Goal: Task Accomplishment & Management: Manage account settings

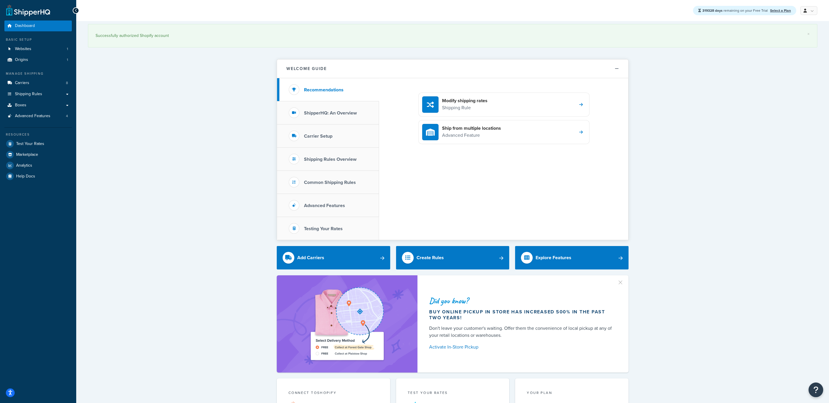
click at [614, 278] on div "Did you know? Buy online pickup in store has increased 500% in the past two yea…" at bounding box center [522, 324] width 211 height 97
click at [618, 280] on div "Did you know? Buy online pickup in store has increased 500% in the past two yea…" at bounding box center [522, 324] width 211 height 97
click at [623, 280] on button "button" at bounding box center [623, 280] width 1 height 1
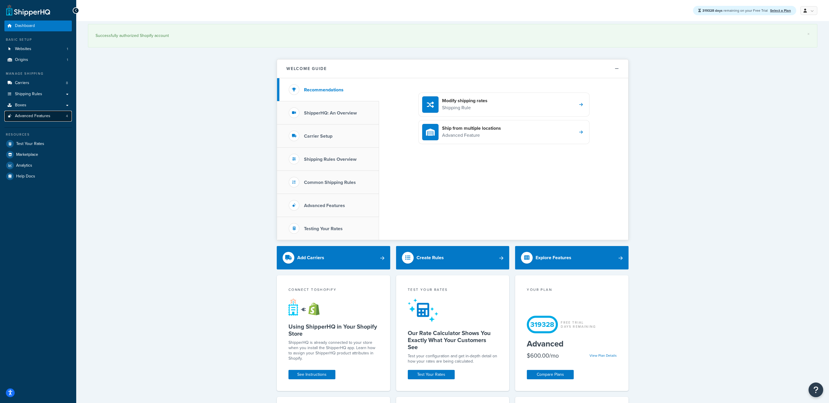
click at [27, 117] on span "Advanced Features" at bounding box center [32, 116] width 35 height 5
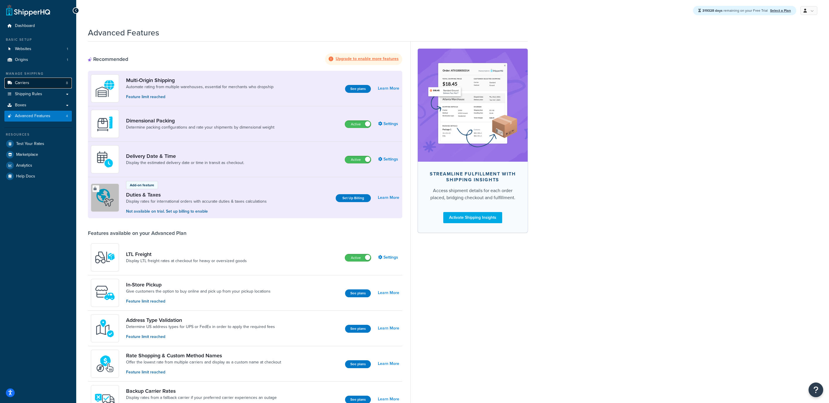
click at [33, 80] on link "Carriers 8" at bounding box center [37, 83] width 67 height 11
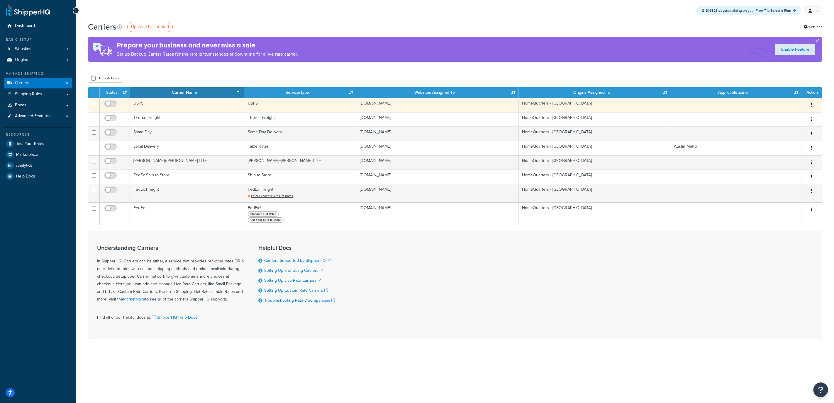
click at [181, 105] on td "USPS" at bounding box center [187, 105] width 114 height 14
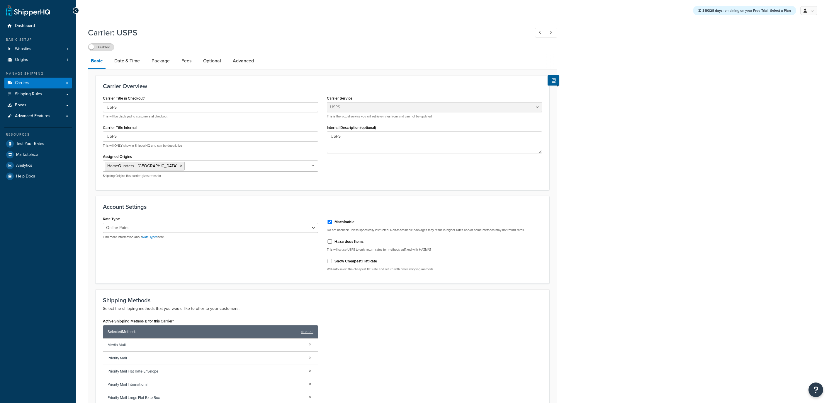
select select "usps"
select select "ONLINE"
click at [241, 63] on link "Advanced" at bounding box center [243, 61] width 27 height 14
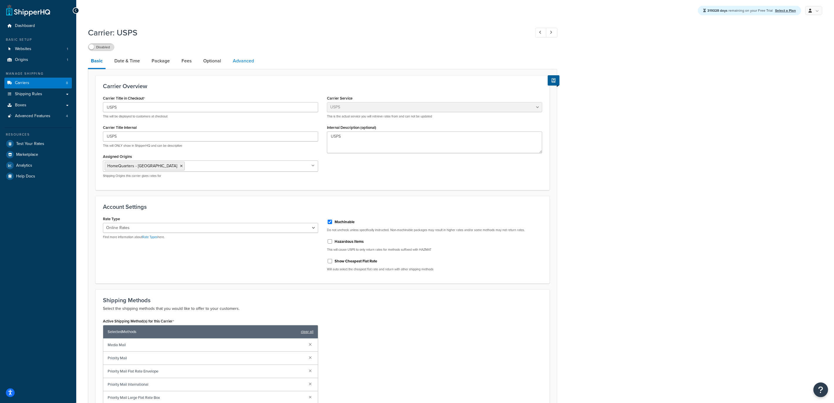
select select "false"
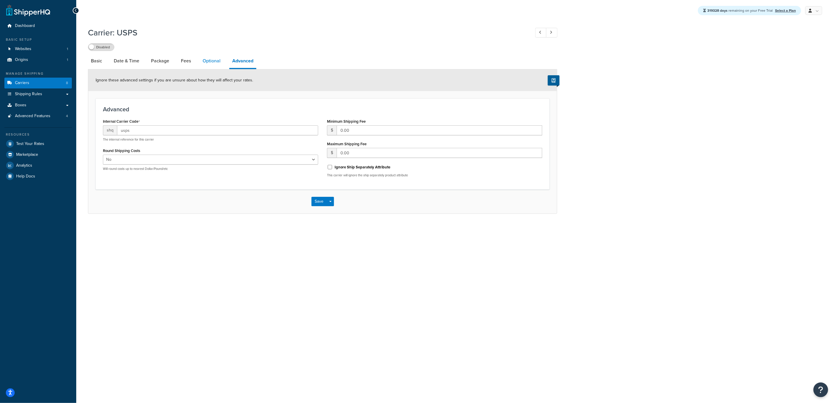
click at [219, 62] on link "Optional" at bounding box center [212, 61] width 24 height 14
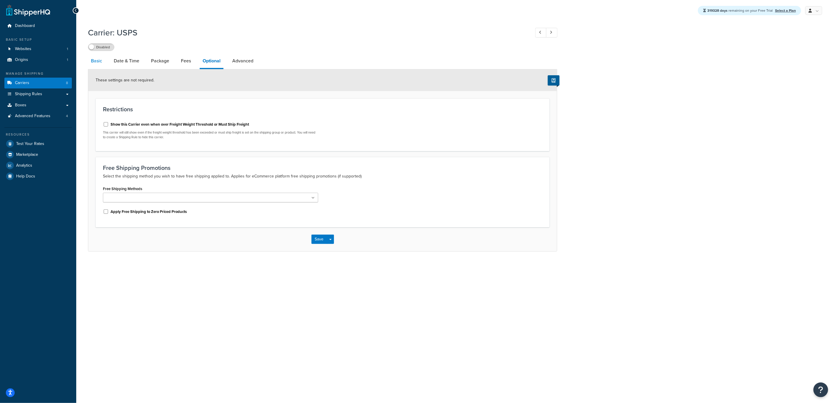
click at [99, 64] on link "Basic" at bounding box center [96, 61] width 17 height 14
select select "usps"
select select "ONLINE"
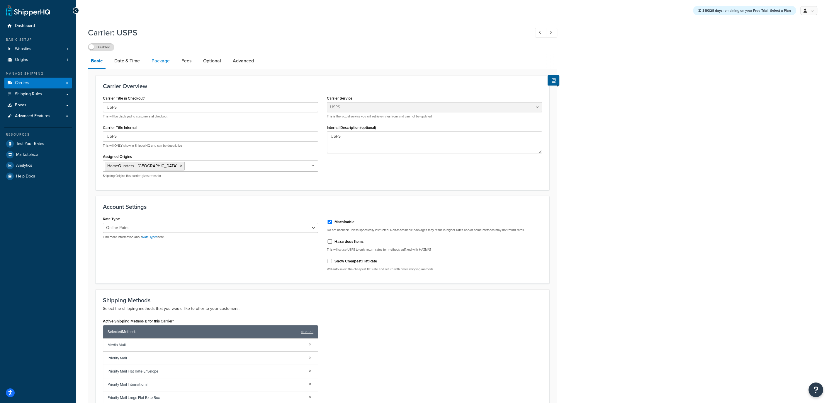
click at [169, 64] on link "Package" at bounding box center [161, 61] width 24 height 14
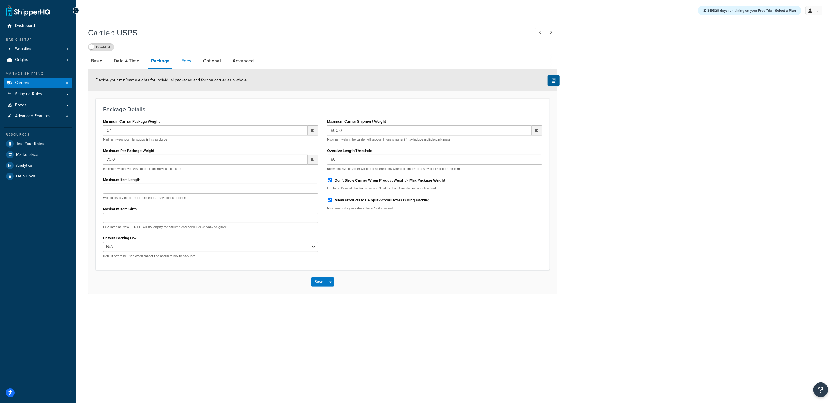
click at [181, 63] on link "Fees" at bounding box center [186, 61] width 16 height 14
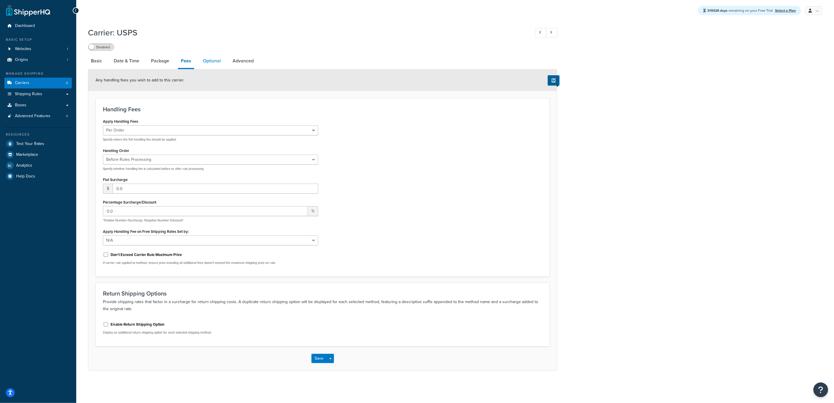
click at [212, 62] on link "Optional" at bounding box center [212, 61] width 24 height 14
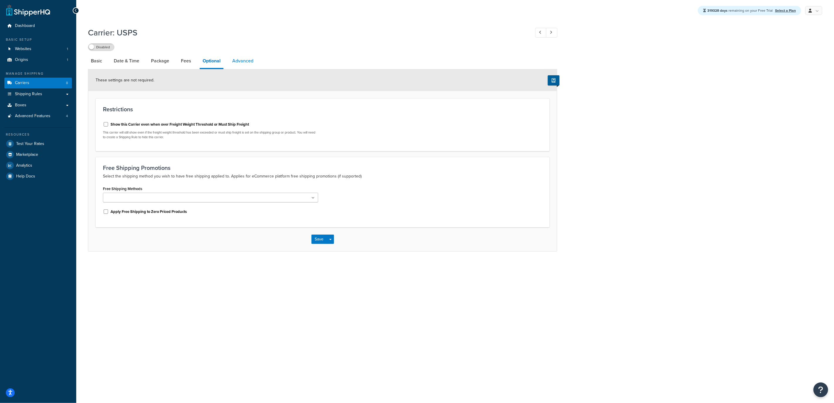
click at [238, 60] on link "Advanced" at bounding box center [242, 61] width 27 height 14
select select "false"
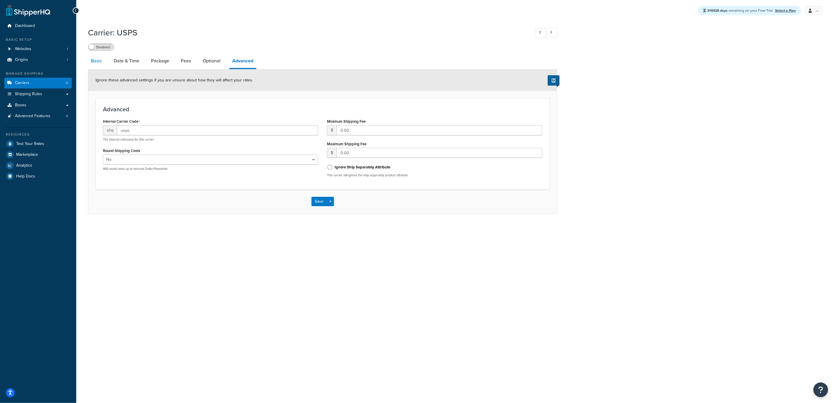
click at [103, 60] on link "Basic" at bounding box center [96, 61] width 17 height 14
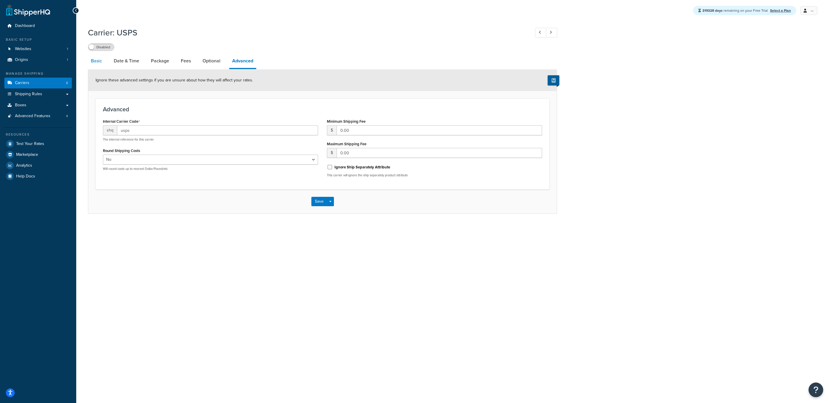
select select "usps"
select select "ONLINE"
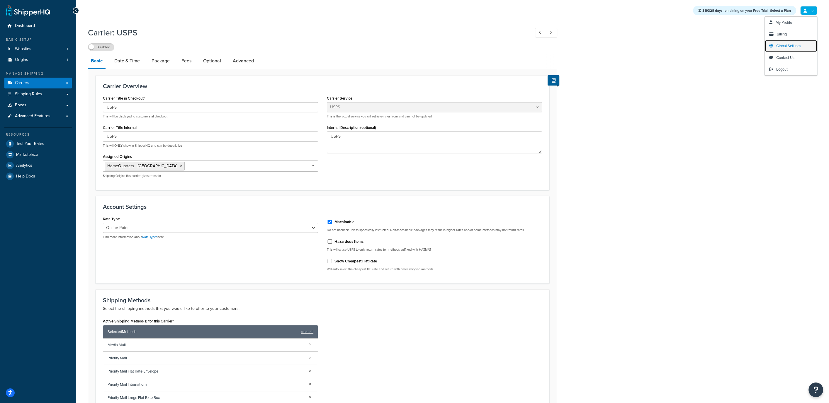
click at [786, 44] on span "Global Settings" at bounding box center [788, 46] width 25 height 6
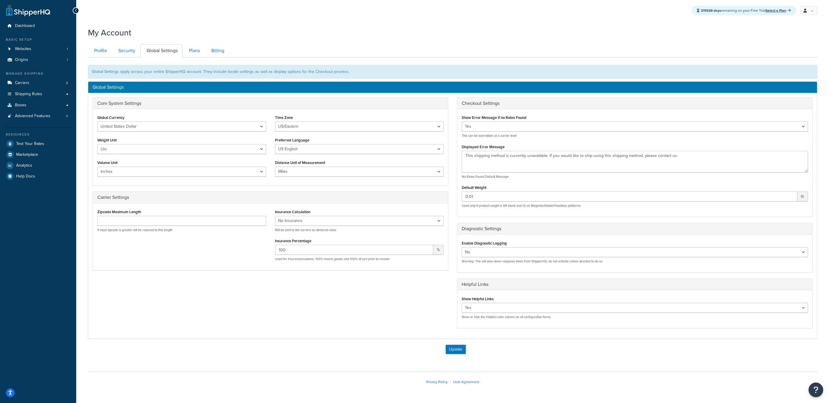
click at [530, 119] on div "Show Error Message if no Rates Found Yes No This can be overridden at a carrier…" at bounding box center [635, 125] width 346 height 25
click at [528, 122] on select "Yes No" at bounding box center [635, 127] width 346 height 10
click at [462, 122] on select "Yes No" at bounding box center [635, 127] width 346 height 10
click at [491, 127] on select "Yes No" at bounding box center [635, 127] width 346 height 10
select select "true"
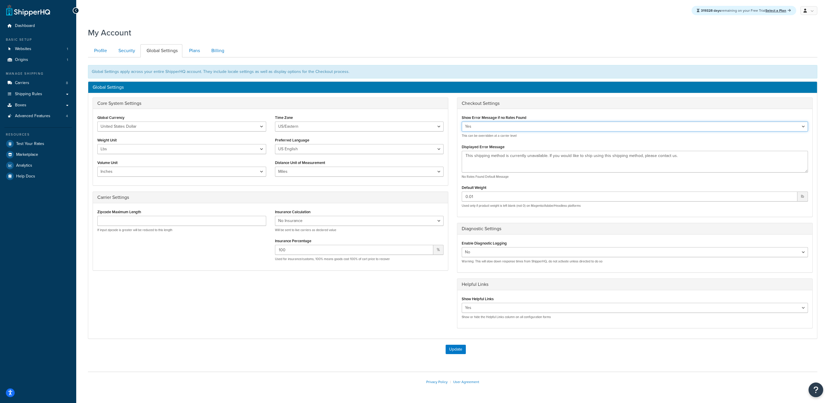
click at [462, 122] on select "Yes No" at bounding box center [635, 127] width 346 height 10
click at [34, 116] on span "Advanced Features" at bounding box center [32, 116] width 35 height 5
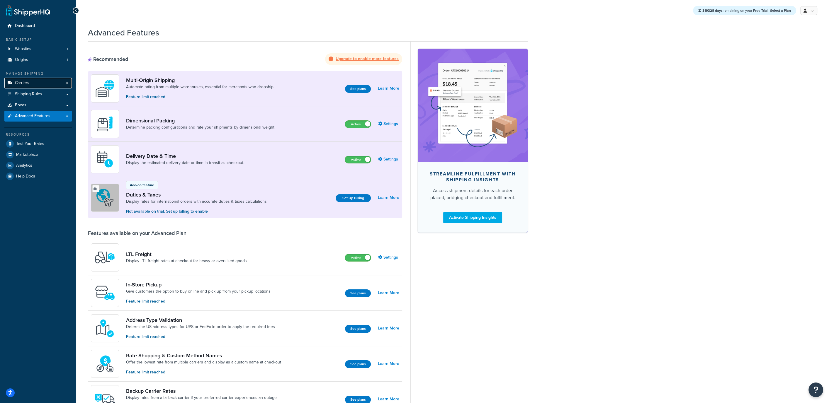
click at [37, 84] on link "Carriers 8" at bounding box center [37, 83] width 67 height 11
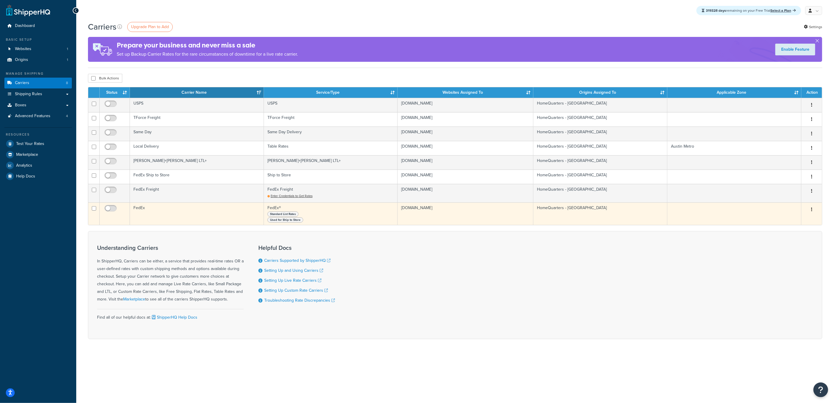
click at [158, 208] on td "FedEx" at bounding box center [197, 214] width 134 height 23
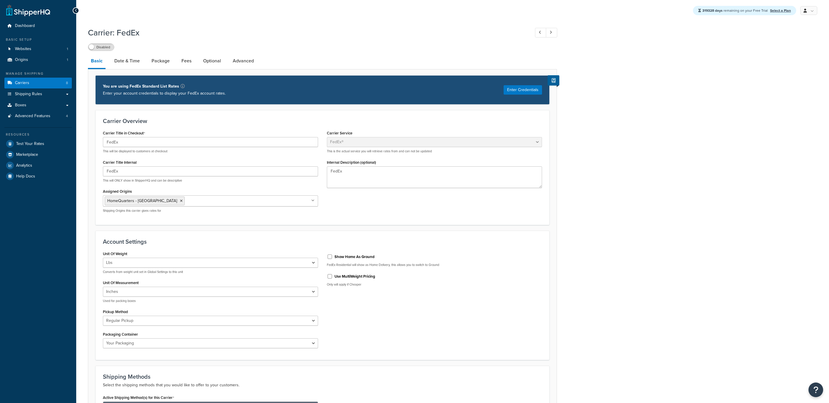
select select "fedEx"
select select "REGULAR_PICKUP"
select select "YOUR_PACKAGING"
click at [114, 58] on link "Date & Time" at bounding box center [126, 61] width 31 height 14
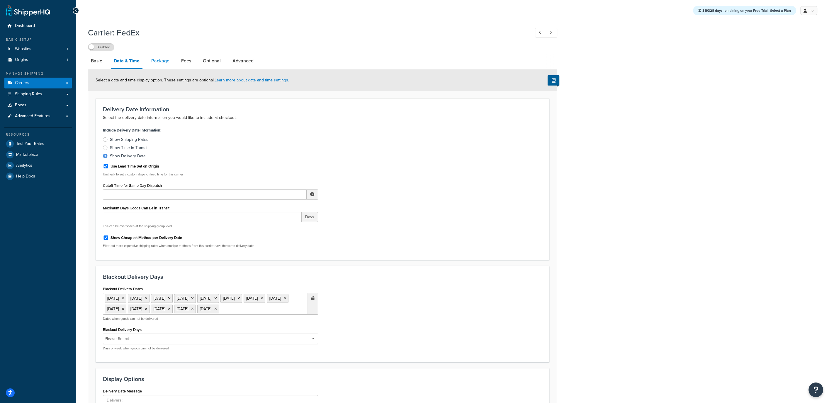
click at [165, 60] on link "Package" at bounding box center [160, 61] width 24 height 14
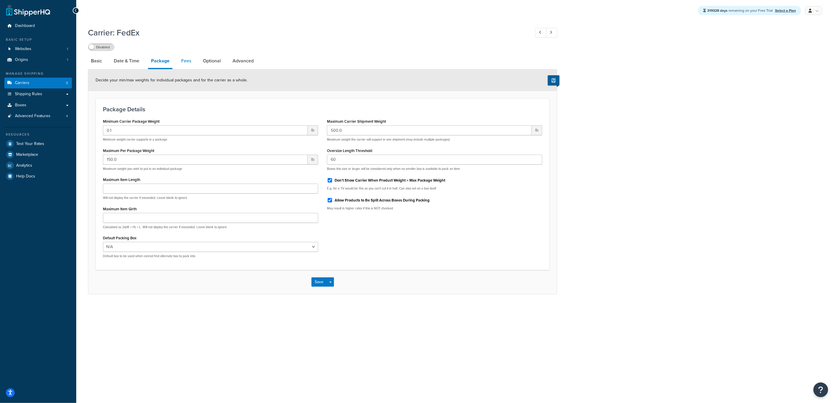
click at [182, 64] on link "Fees" at bounding box center [186, 61] width 16 height 14
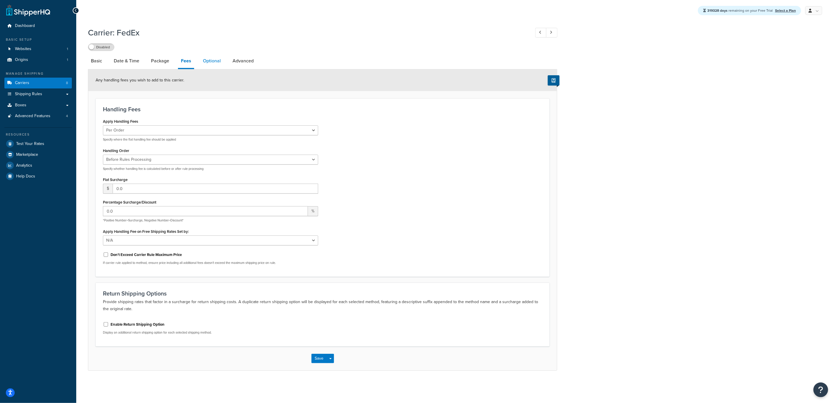
click at [211, 59] on link "Optional" at bounding box center [212, 61] width 24 height 14
select select "business"
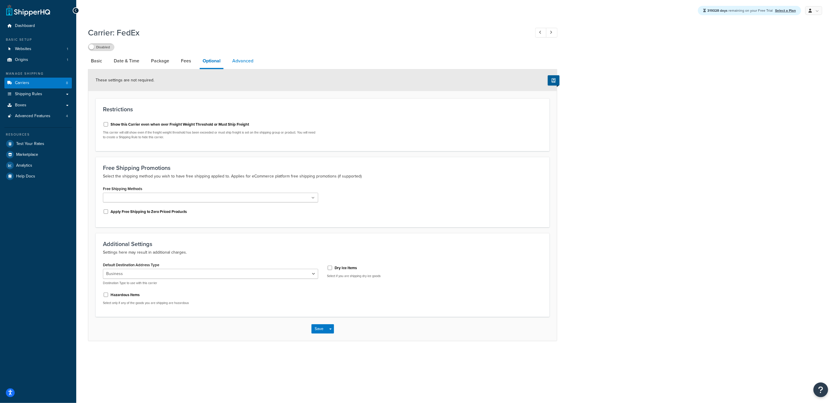
click at [239, 60] on link "Advanced" at bounding box center [242, 61] width 27 height 14
select select "false"
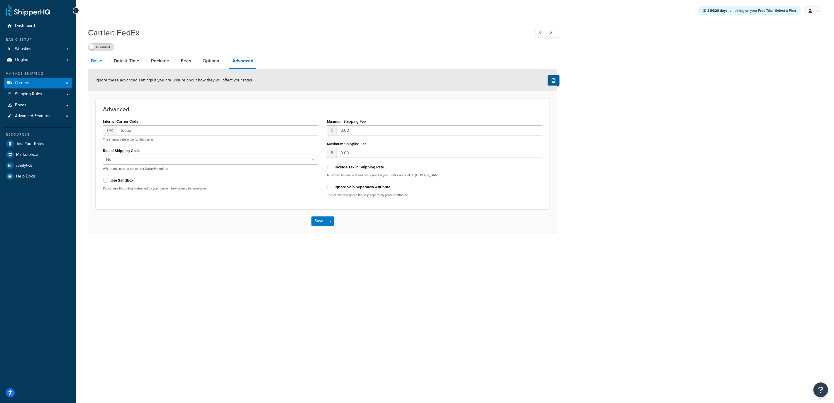
click at [101, 60] on link "Basic" at bounding box center [96, 61] width 17 height 14
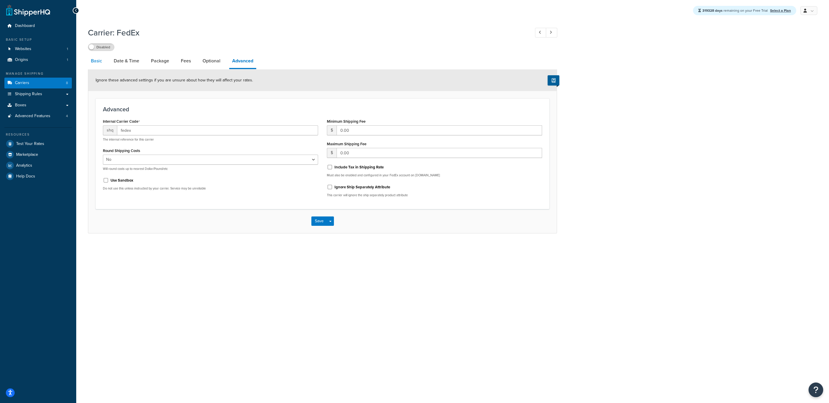
select select "fedEx"
select select "REGULAR_PICKUP"
select select "YOUR_PACKAGING"
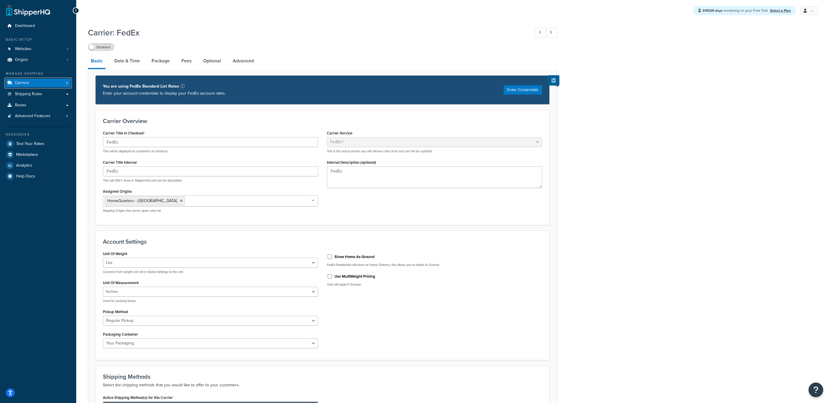
click at [45, 85] on link "Carriers 8" at bounding box center [37, 83] width 67 height 11
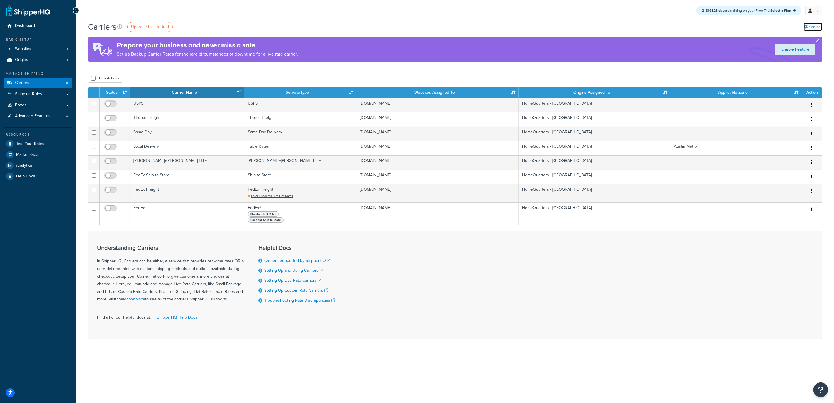
click at [808, 28] on link "Settings" at bounding box center [812, 27] width 18 height 8
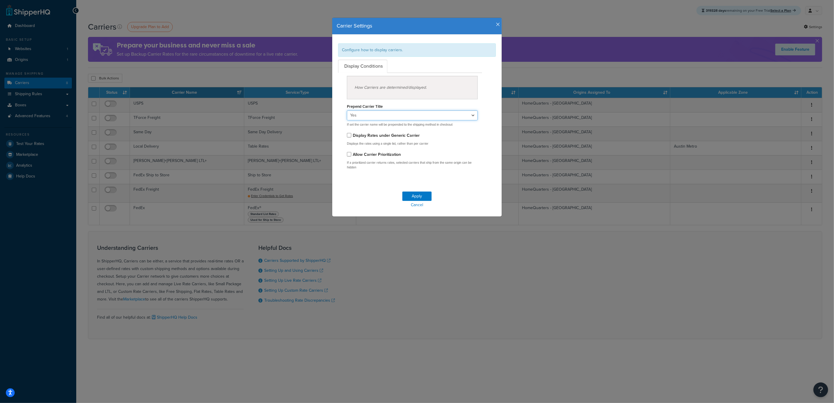
click at [369, 114] on select "Yes No" at bounding box center [412, 115] width 131 height 10
click at [369, 120] on div "Yes No If set the carrier name will be prepended to the shipping method in chec…" at bounding box center [412, 118] width 131 height 16
click at [368, 118] on select "Yes No" at bounding box center [412, 115] width 131 height 10
click at [347, 110] on select "Yes No" at bounding box center [412, 115] width 131 height 10
click at [369, 116] on select "Yes No" at bounding box center [412, 115] width 131 height 10
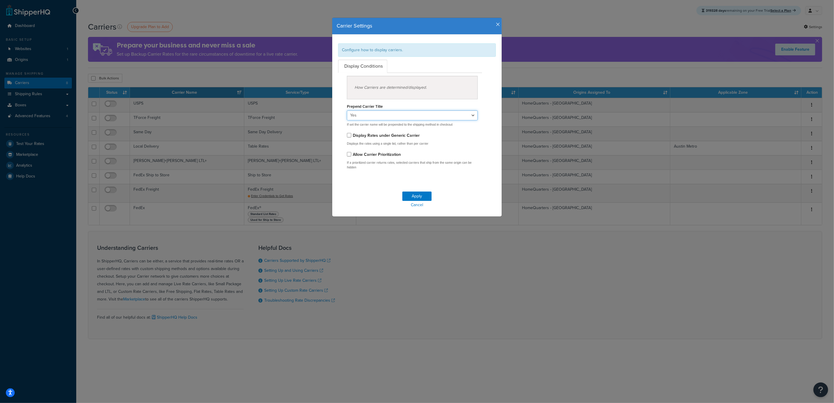
select select "false"
click at [347, 110] on select "Yes No" at bounding box center [412, 115] width 131 height 10
click at [375, 125] on p "If set the carrier name will be prepended to the shipping method in checkout" at bounding box center [412, 125] width 131 height 4
drag, startPoint x: 341, startPoint y: 124, endPoint x: 376, endPoint y: 124, distance: 35.5
click at [376, 124] on div "How Carriers are determined/displayed. Prepend Carrier Title Yes No If set the …" at bounding box center [409, 123] width 135 height 94
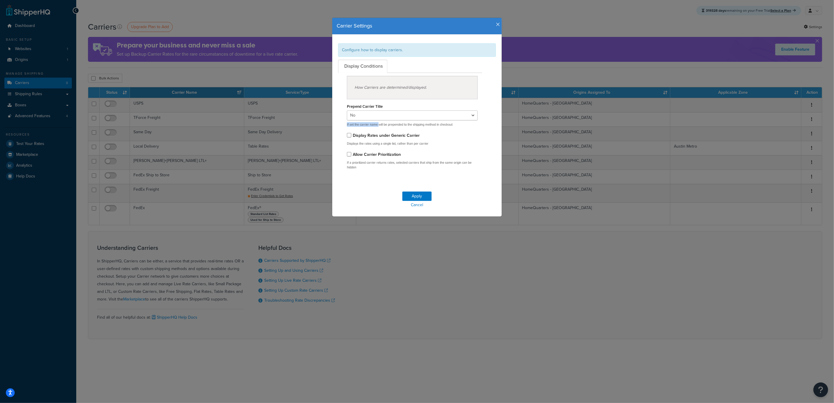
click at [376, 124] on p "If set the carrier name will be prepended to the shipping method in checkout" at bounding box center [412, 125] width 131 height 4
click at [414, 194] on button "Apply" at bounding box center [416, 196] width 29 height 9
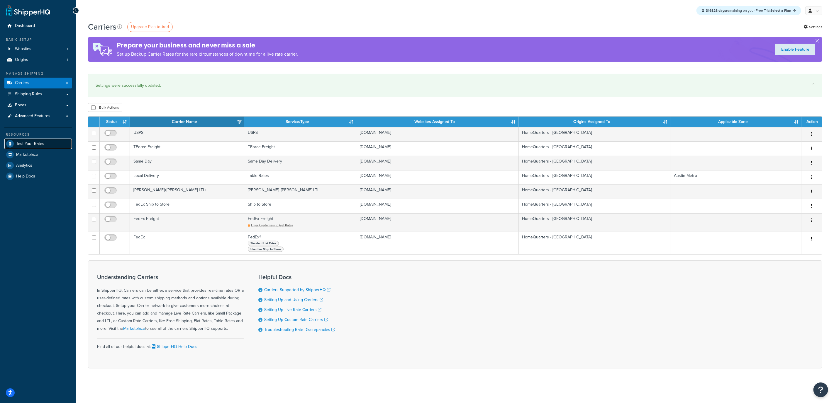
click at [40, 142] on span "Test Your Rates" at bounding box center [30, 144] width 28 height 5
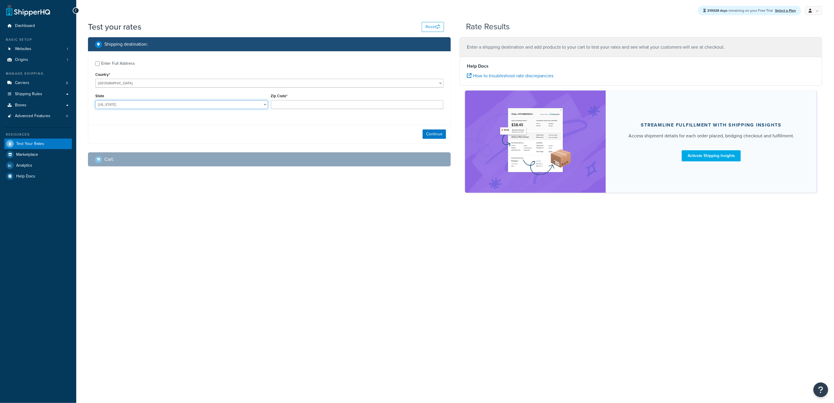
click at [142, 108] on select "Alabama Alaska American Samoa Arizona Arkansas Armed Forces Americas Armed Forc…" at bounding box center [181, 104] width 173 height 9
select select "TN"
click at [95, 101] on select "Alabama Alaska American Samoa Arizona Arkansas Armed Forces Americas Armed Forc…" at bounding box center [181, 104] width 173 height 9
click at [284, 107] on input "Zip Code*" at bounding box center [357, 104] width 173 height 9
type input "78723"
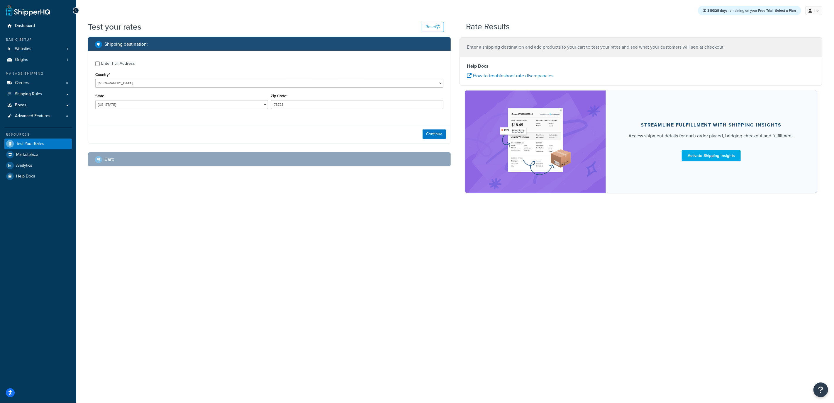
click at [220, 142] on div "Continue" at bounding box center [269, 134] width 362 height 18
click at [203, 107] on select "Alabama Alaska American Samoa Arizona Arkansas Armed Forces Americas Armed Forc…" at bounding box center [181, 104] width 173 height 9
select select "TX"
click at [95, 101] on select "Alabama Alaska American Samoa Arizona Arkansas Armed Forces Americas Armed Forc…" at bounding box center [181, 104] width 173 height 9
click at [445, 137] on button "Continue" at bounding box center [433, 134] width 23 height 9
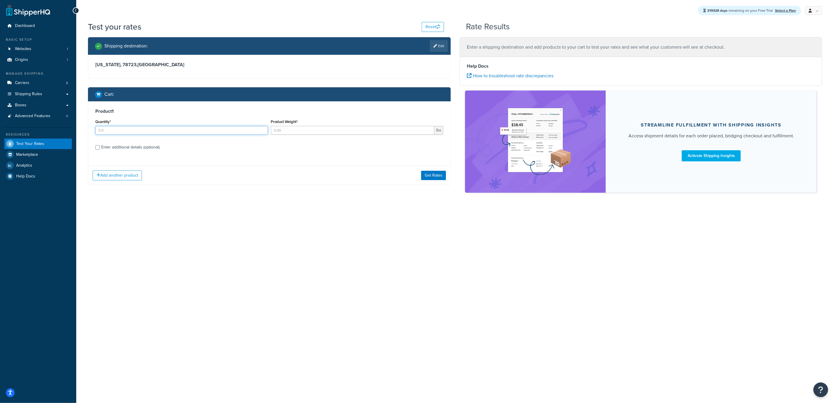
click at [114, 130] on input "Quantity*" at bounding box center [181, 130] width 173 height 9
type input "1"
click at [292, 133] on input "Product Weight*" at bounding box center [353, 130] width 164 height 9
type input "2"
click at [441, 176] on button "Get Rates" at bounding box center [433, 175] width 25 height 9
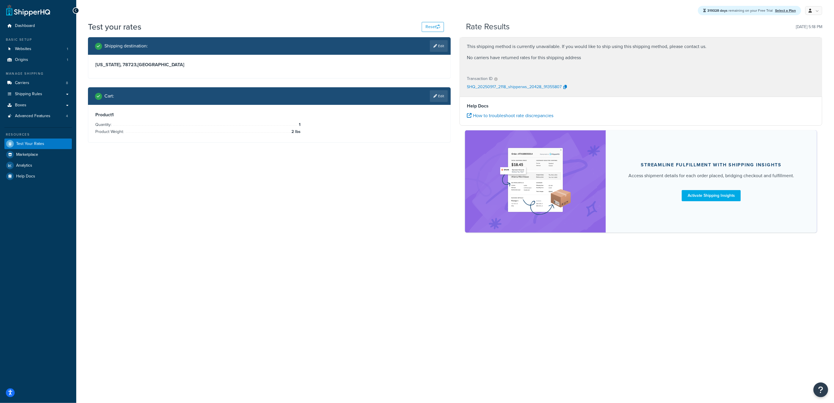
click at [120, 62] on h3 "Texas, 78723 , United States" at bounding box center [269, 65] width 348 height 6
click at [31, 86] on link "Carriers 8" at bounding box center [37, 83] width 67 height 11
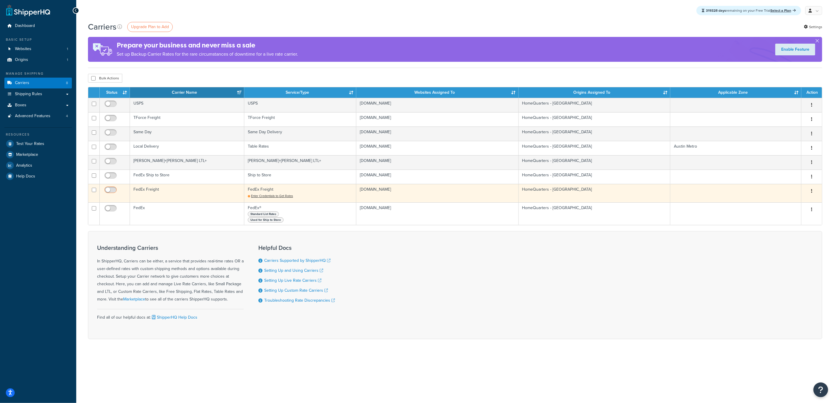
click at [107, 188] on input "checkbox" at bounding box center [111, 191] width 16 height 7
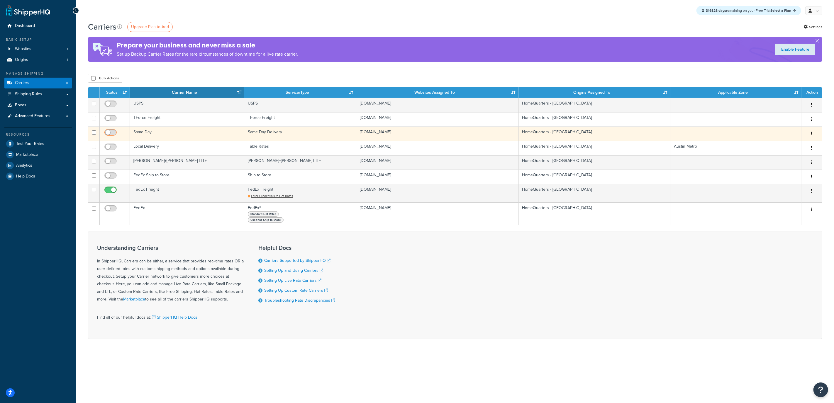
checkbox input "false"
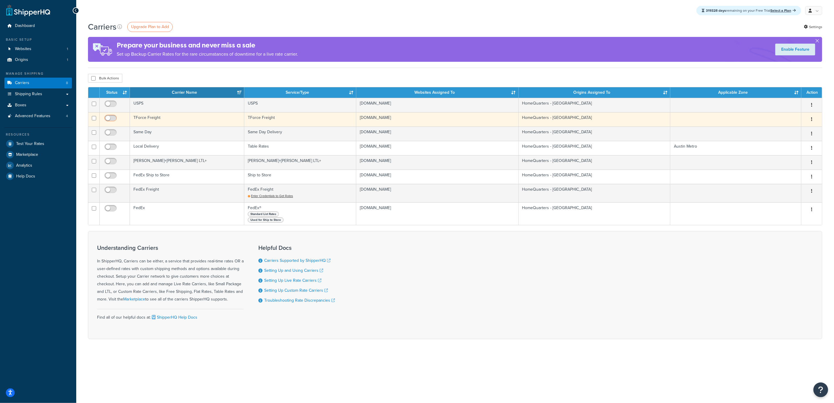
click at [112, 121] on input "checkbox" at bounding box center [111, 119] width 16 height 7
checkbox input "true"
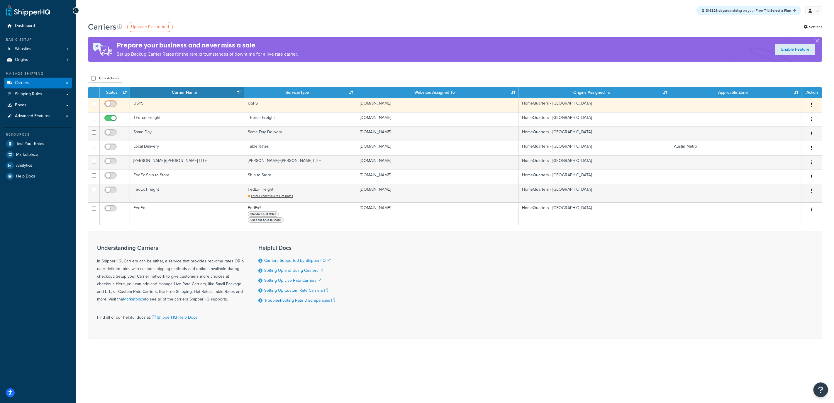
click at [112, 106] on input "checkbox" at bounding box center [111, 105] width 16 height 7
checkbox input "true"
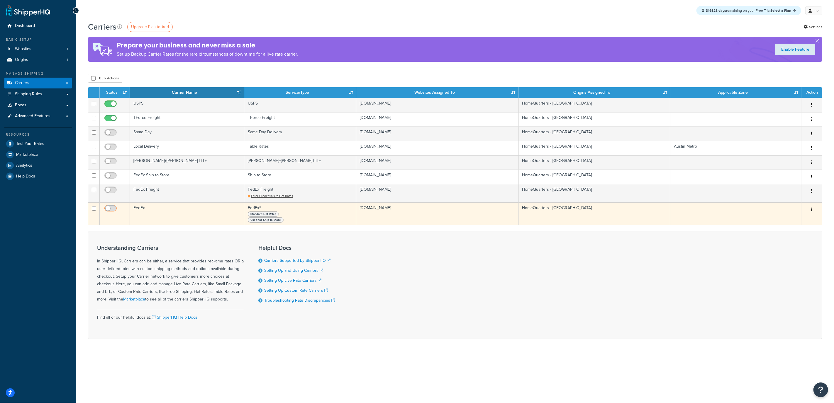
click at [113, 208] on input "checkbox" at bounding box center [111, 209] width 16 height 7
checkbox input "true"
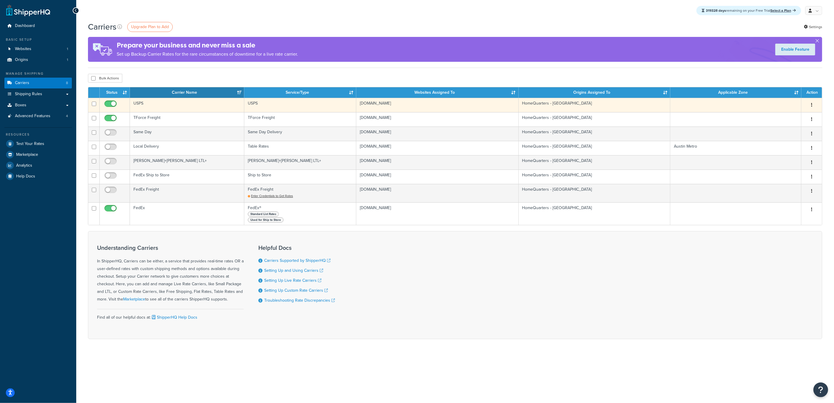
click at [108, 105] on input "checkbox" at bounding box center [111, 105] width 16 height 7
checkbox input "false"
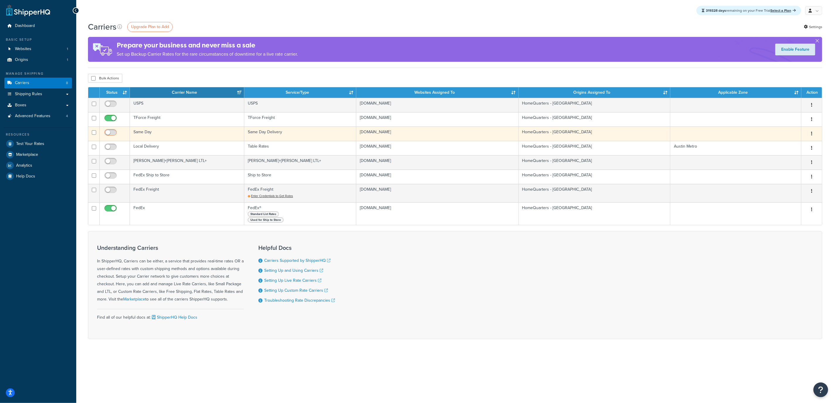
click at [114, 132] on input "checkbox" at bounding box center [111, 133] width 16 height 7
checkbox input "true"
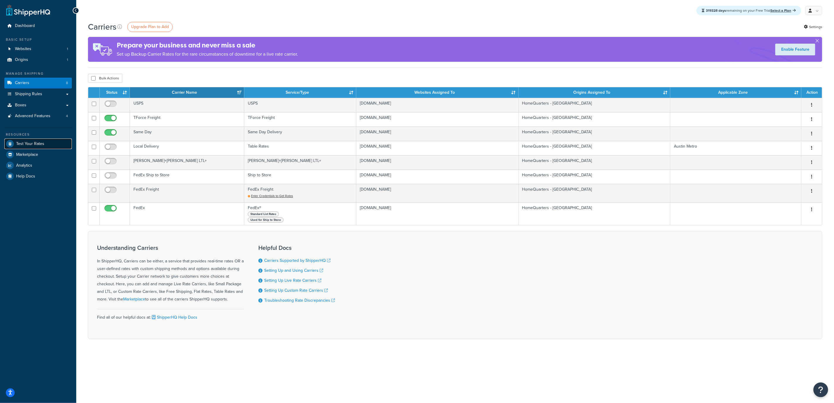
click at [44, 144] on link "Test Your Rates" at bounding box center [37, 144] width 67 height 11
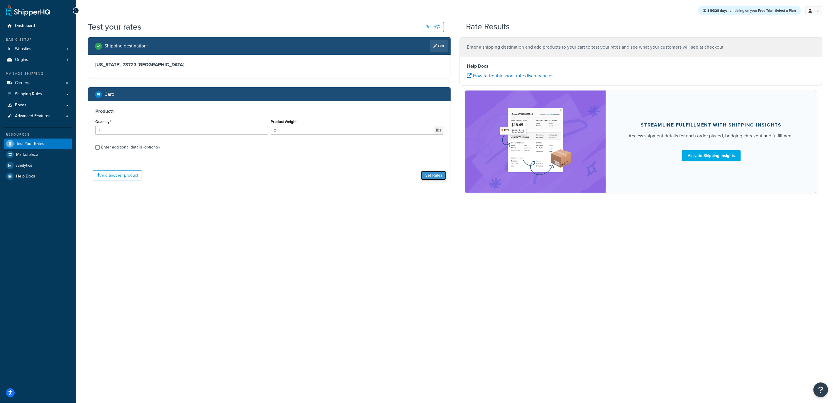
click at [426, 173] on button "Get Rates" at bounding box center [433, 175] width 25 height 9
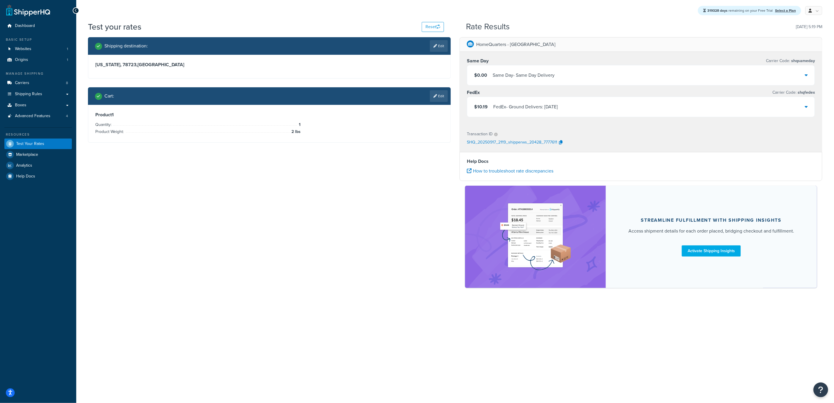
click at [515, 106] on div "FedEx - Ground Delivers: Thu, Sep 18" at bounding box center [525, 107] width 64 height 8
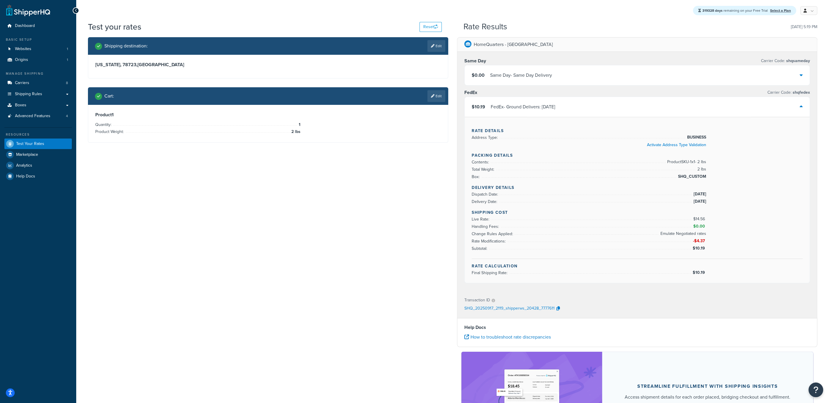
click at [515, 106] on div "FedEx - Ground Delivers: Thu, Sep 18" at bounding box center [523, 107] width 64 height 8
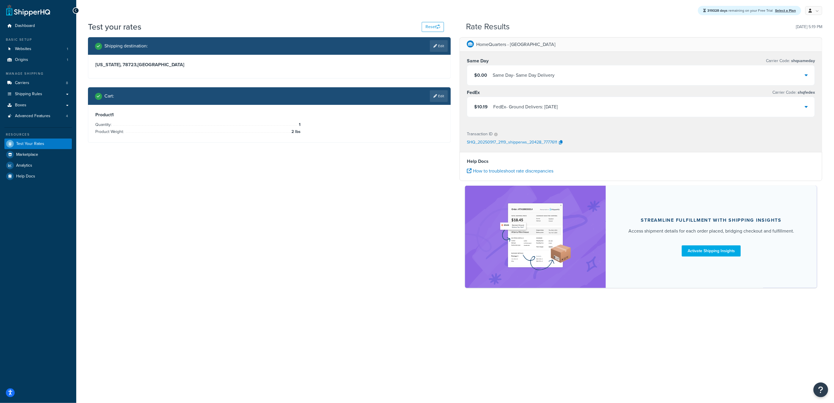
click at [497, 74] on div "Same Day - Same Day Delivery" at bounding box center [523, 75] width 62 height 8
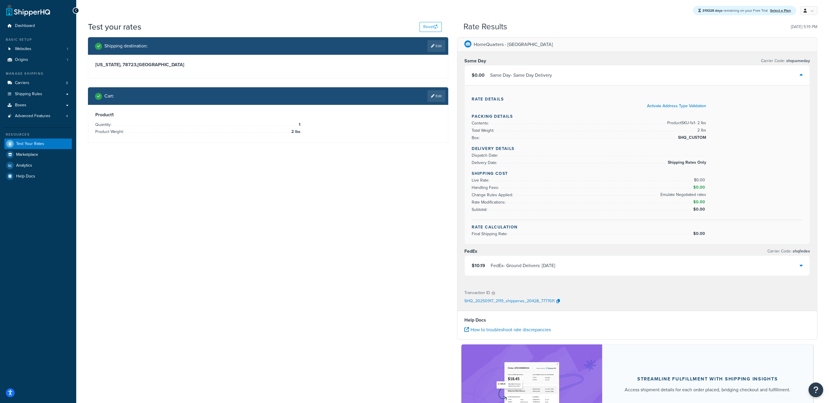
click at [497, 74] on div "Same Day - Same Day Delivery" at bounding box center [521, 75] width 62 height 8
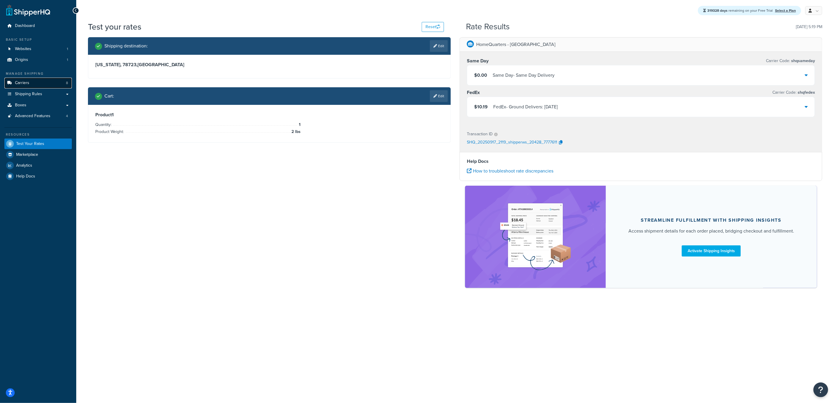
click at [25, 84] on span "Carriers" at bounding box center [22, 83] width 14 height 5
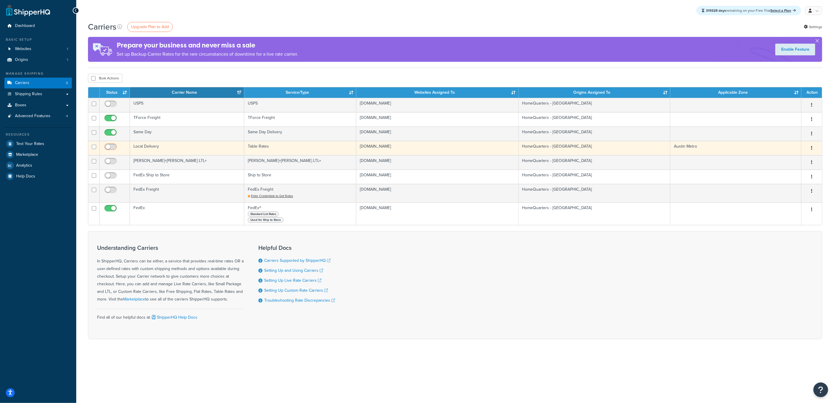
click at [113, 148] on input "checkbox" at bounding box center [111, 148] width 16 height 7
checkbox input "true"
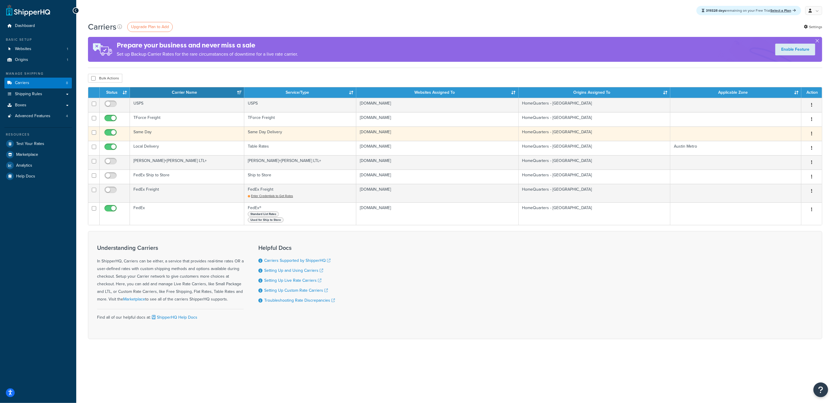
click at [118, 137] on input "checkbox" at bounding box center [111, 133] width 16 height 7
checkbox input "false"
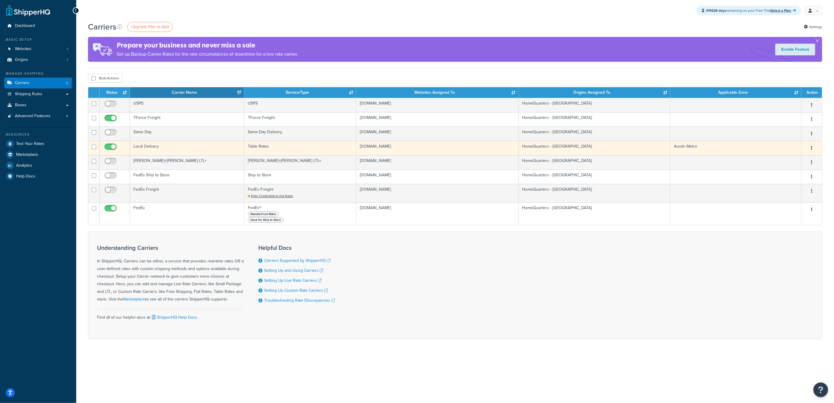
click at [166, 146] on td "Local Delivery" at bounding box center [187, 148] width 114 height 14
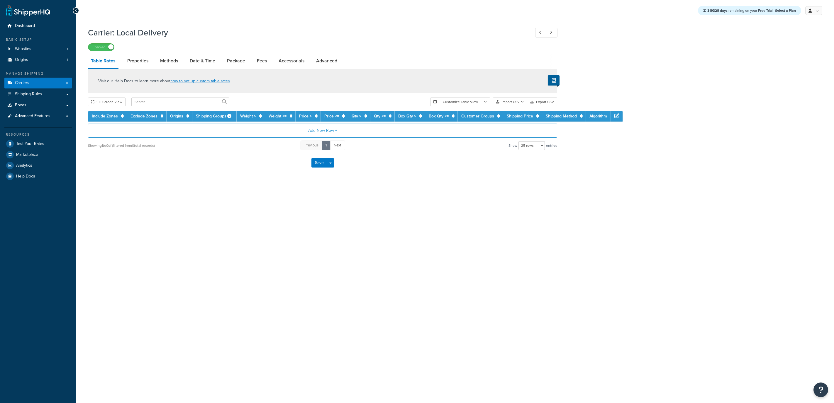
select select "25"
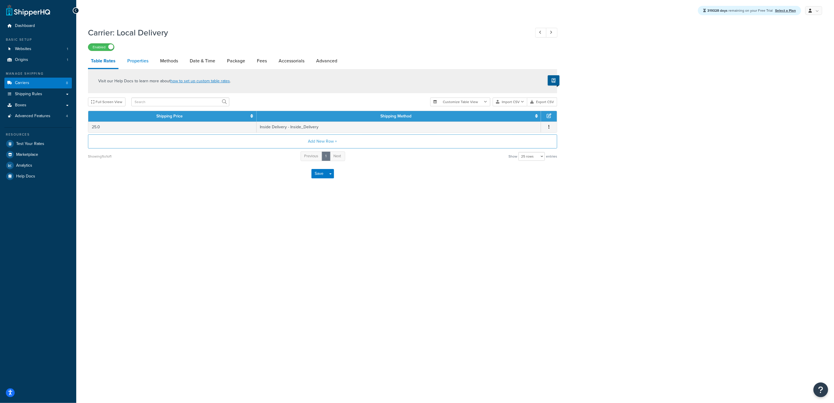
click at [146, 62] on link "Properties" at bounding box center [137, 61] width 27 height 14
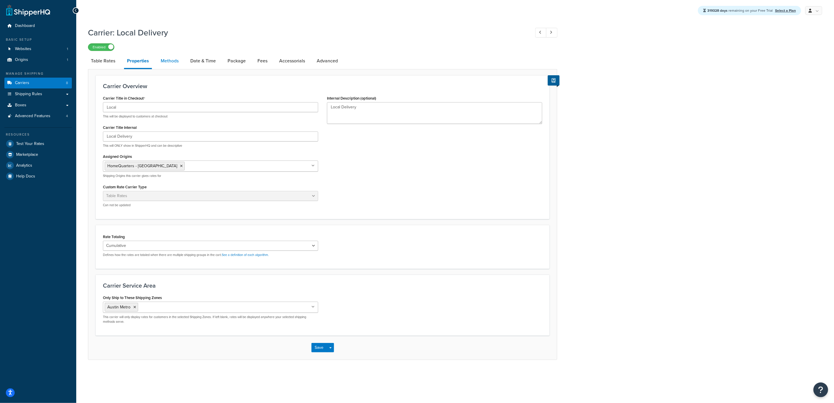
click at [165, 63] on link "Methods" at bounding box center [170, 61] width 24 height 14
select select "25"
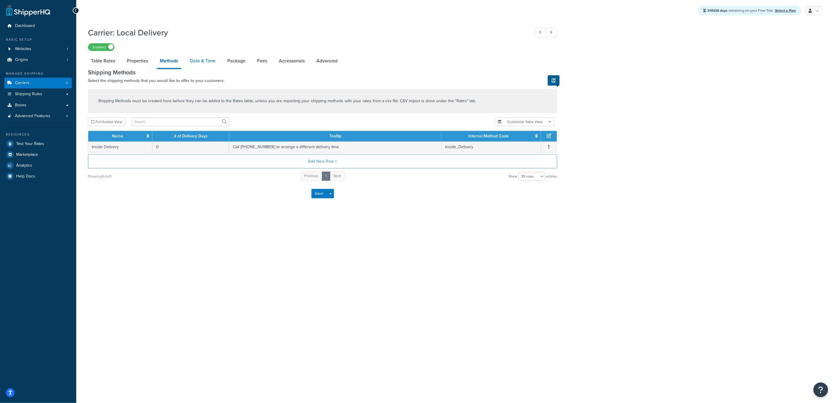
click at [192, 61] on link "Date & Time" at bounding box center [202, 61] width 31 height 14
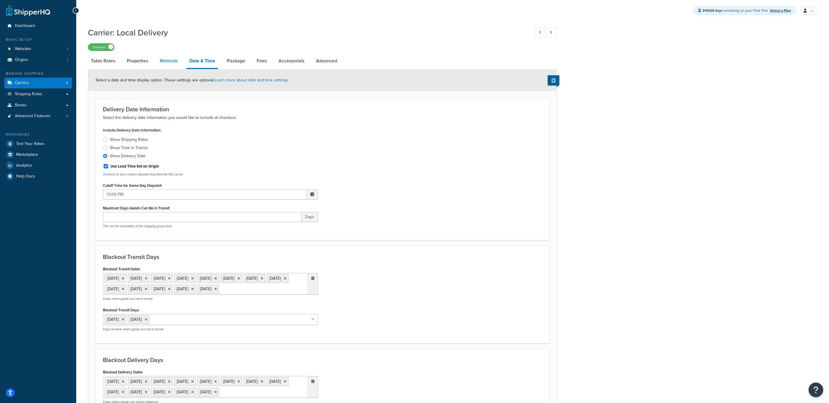
click at [168, 62] on link "Methods" at bounding box center [169, 61] width 24 height 14
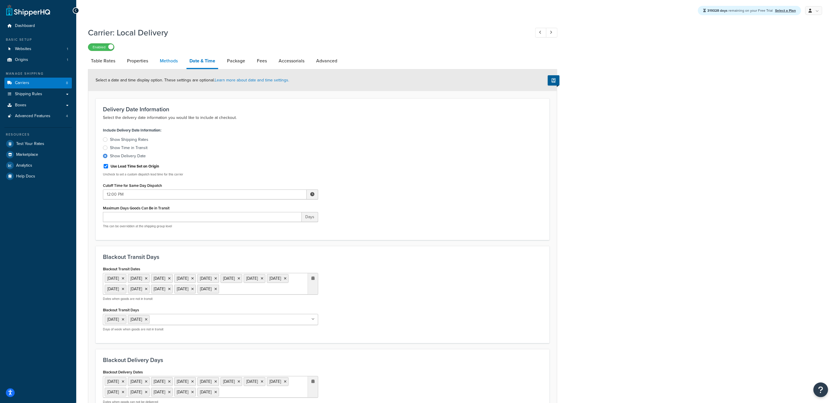
select select "25"
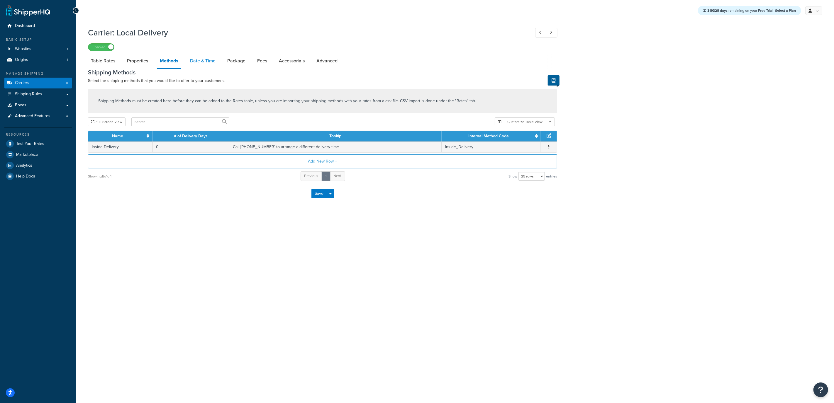
click at [205, 63] on link "Date & Time" at bounding box center [202, 61] width 31 height 14
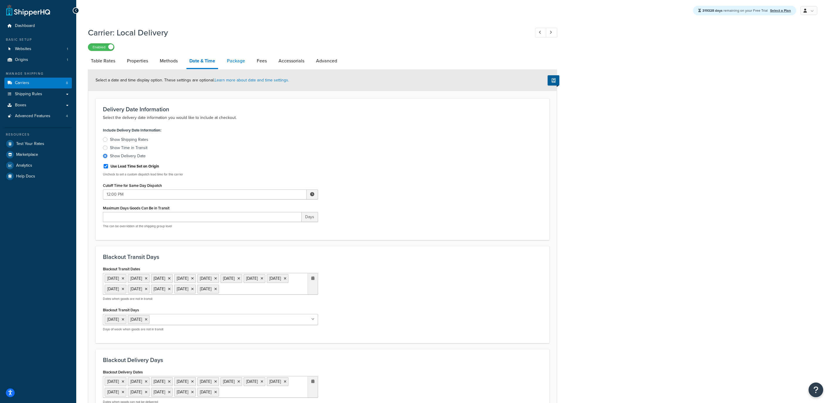
click at [236, 61] on link "Package" at bounding box center [236, 61] width 24 height 14
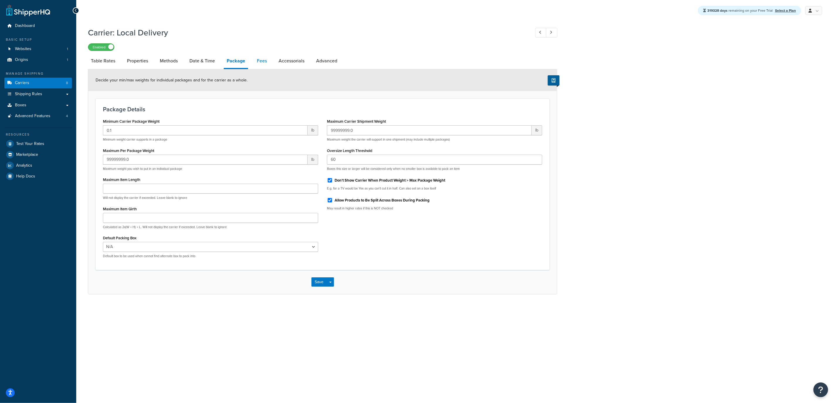
click at [266, 60] on link "Fees" at bounding box center [262, 61] width 16 height 14
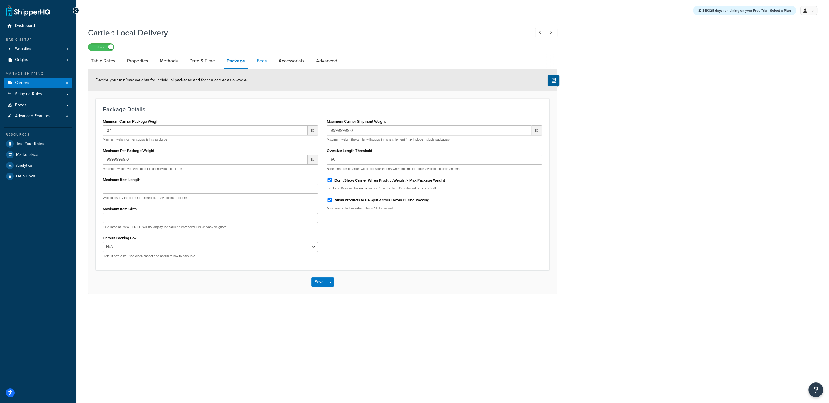
select select "AFTER"
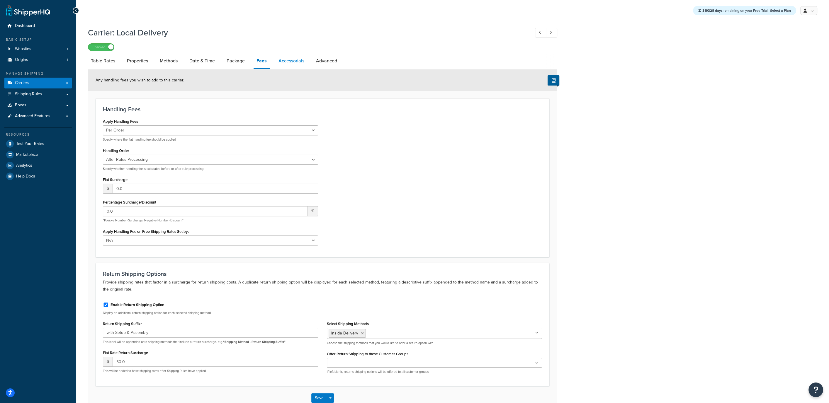
click at [293, 60] on link "Accessorials" at bounding box center [292, 61] width 32 height 14
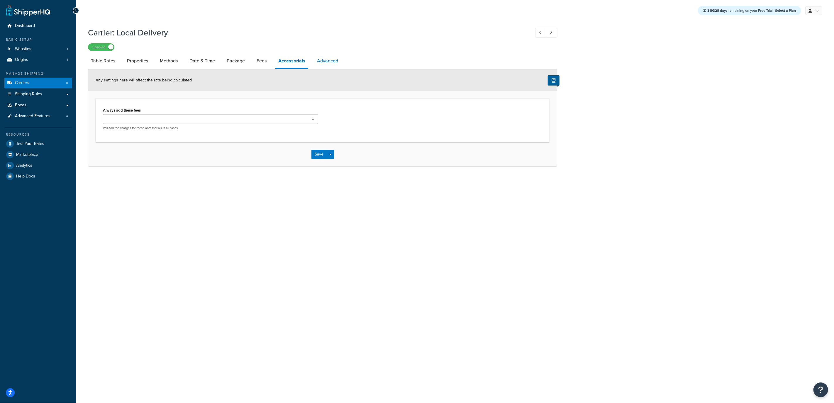
click at [327, 62] on link "Advanced" at bounding box center [327, 61] width 27 height 14
select select "false"
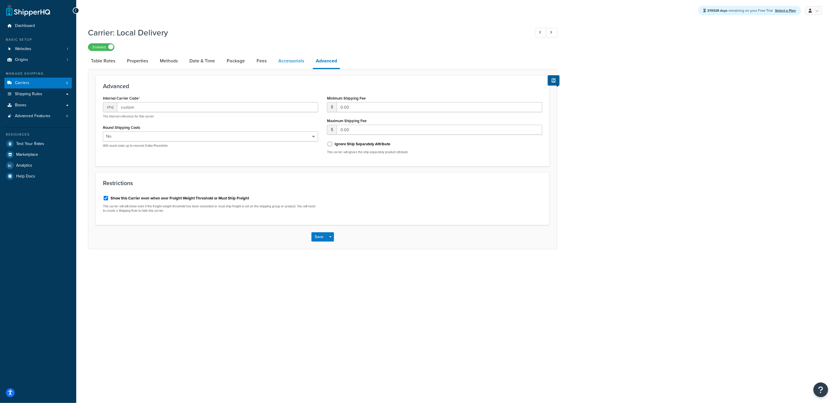
click at [302, 62] on link "Accessorials" at bounding box center [291, 61] width 32 height 14
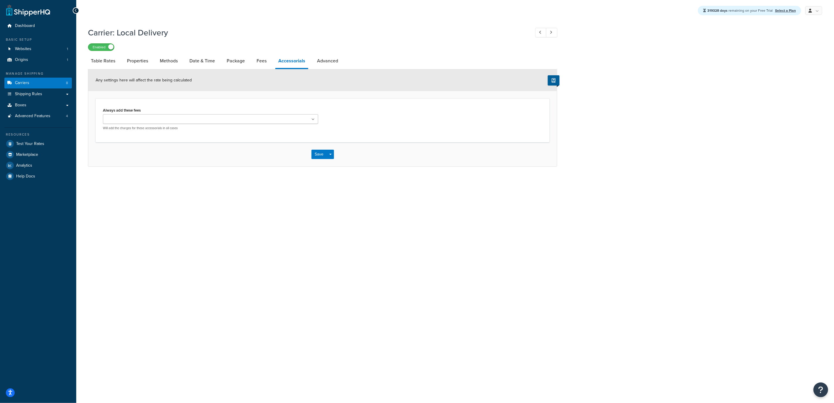
click at [253, 62] on li "Package" at bounding box center [239, 61] width 30 height 14
click at [259, 61] on link "Fees" at bounding box center [262, 61] width 16 height 14
select select "AFTER"
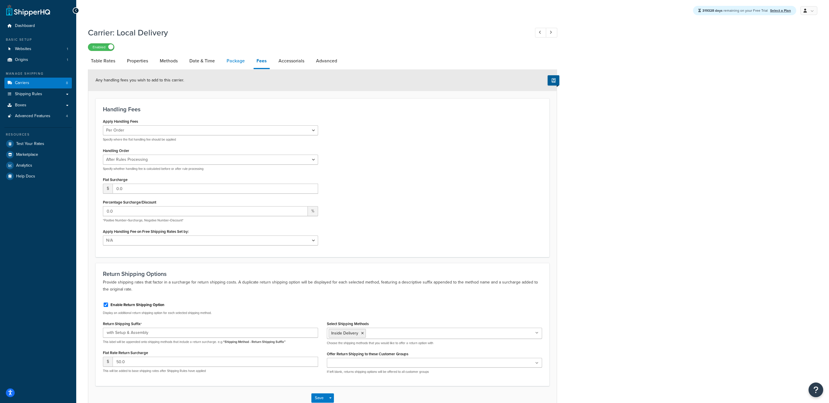
click at [244, 62] on link "Package" at bounding box center [236, 61] width 24 height 14
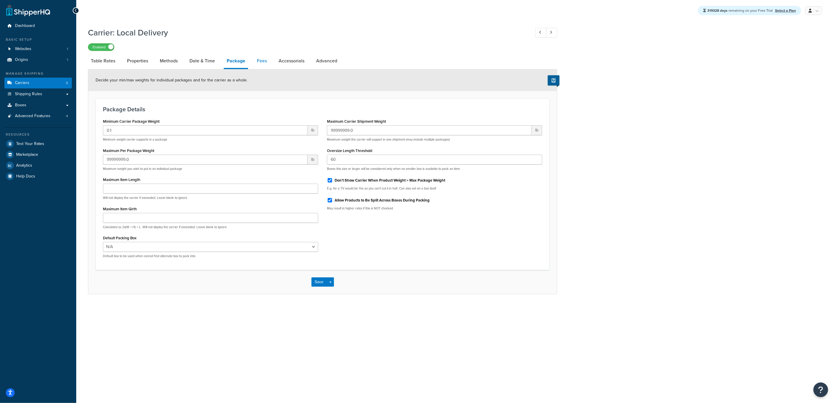
click at [266, 62] on link "Fees" at bounding box center [262, 61] width 16 height 14
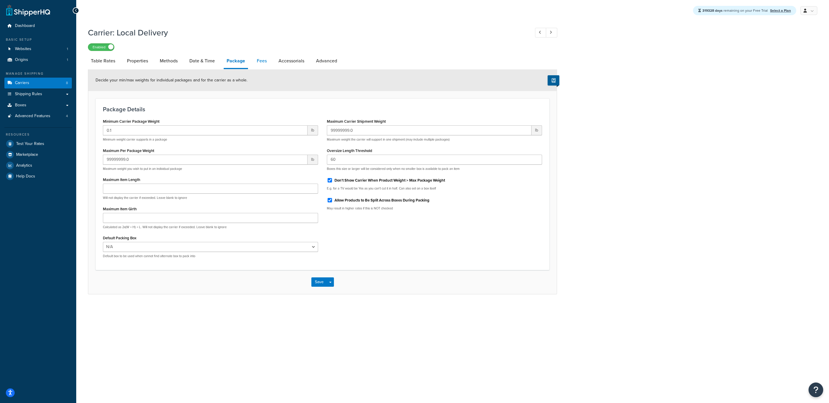
select select "AFTER"
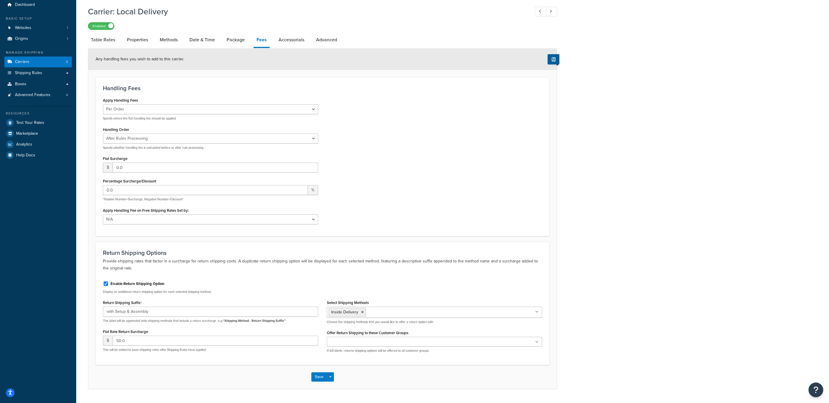
scroll to position [0, 0]
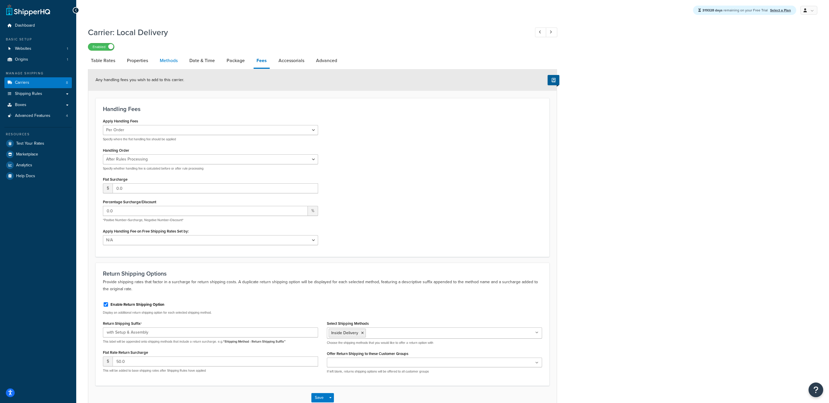
click at [178, 59] on link "Methods" at bounding box center [169, 61] width 24 height 14
select select "25"
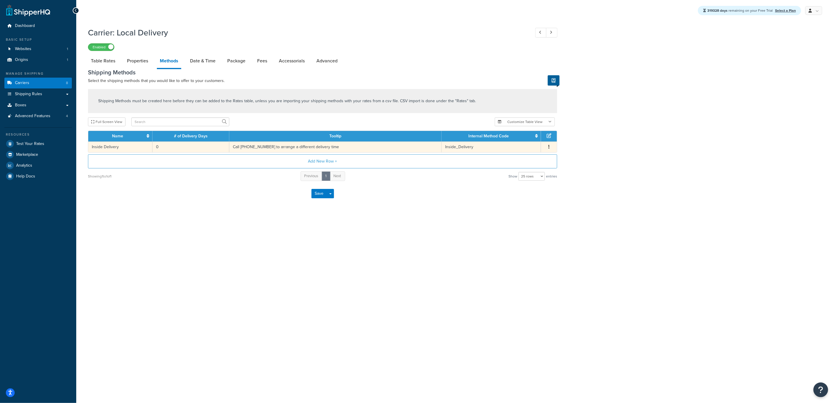
click at [216, 147] on td "0" at bounding box center [190, 147] width 77 height 11
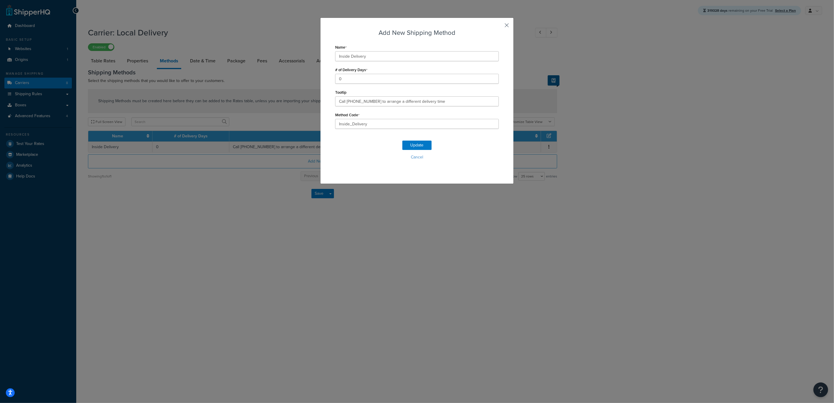
click at [499, 27] on button "button" at bounding box center [497, 27] width 1 height 1
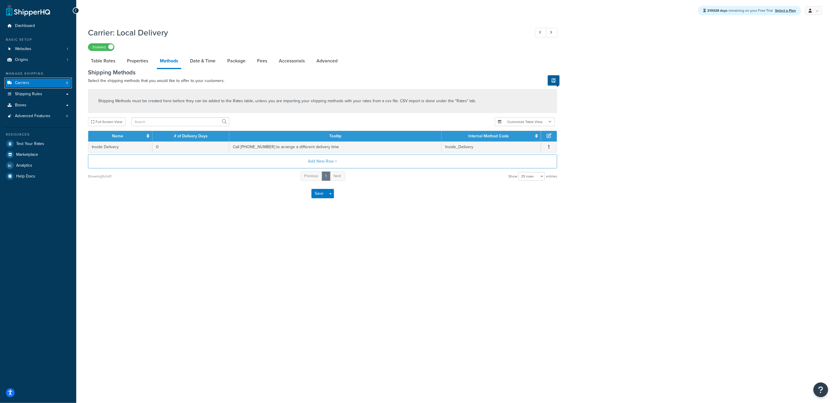
click at [25, 82] on span "Carriers" at bounding box center [22, 83] width 14 height 5
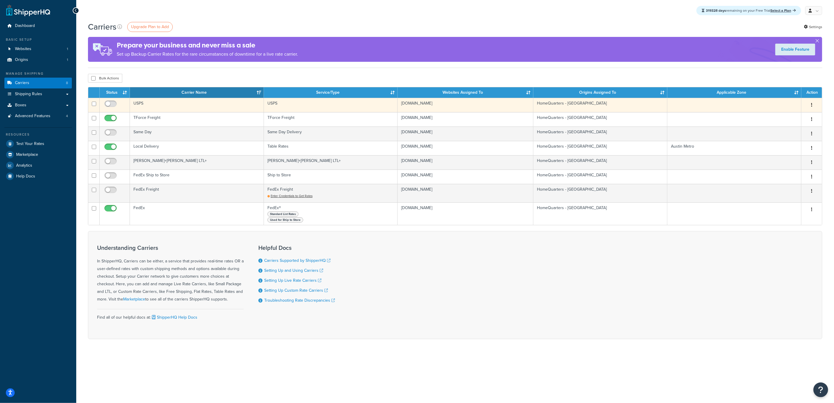
click at [163, 104] on td "USPS" at bounding box center [197, 105] width 134 height 14
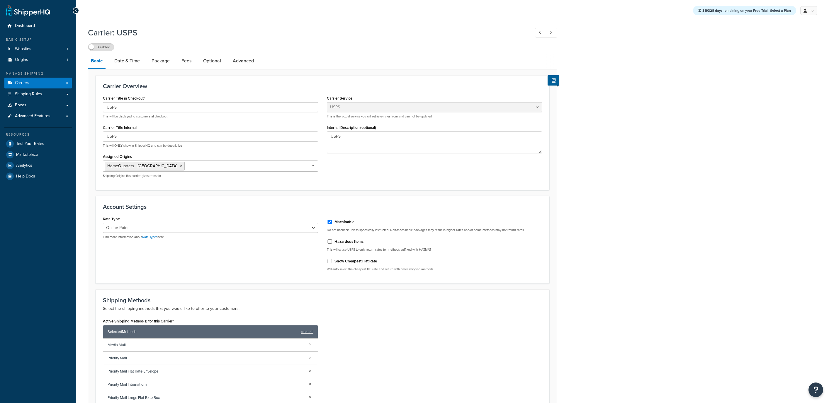
select select "usps"
select select "ONLINE"
click at [137, 57] on link "Date & Time" at bounding box center [126, 61] width 31 height 14
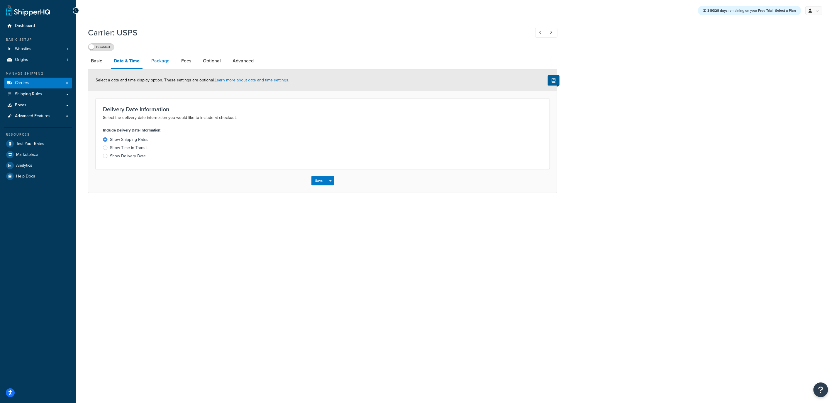
click at [151, 60] on link "Package" at bounding box center [160, 61] width 24 height 14
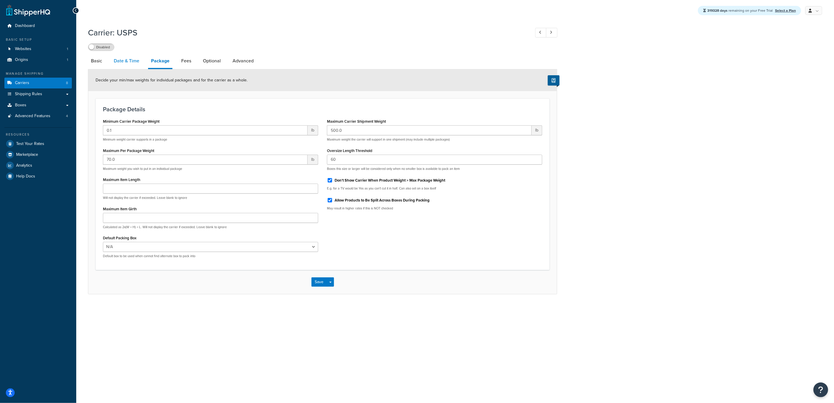
click at [131, 61] on link "Date & Time" at bounding box center [126, 61] width 31 height 14
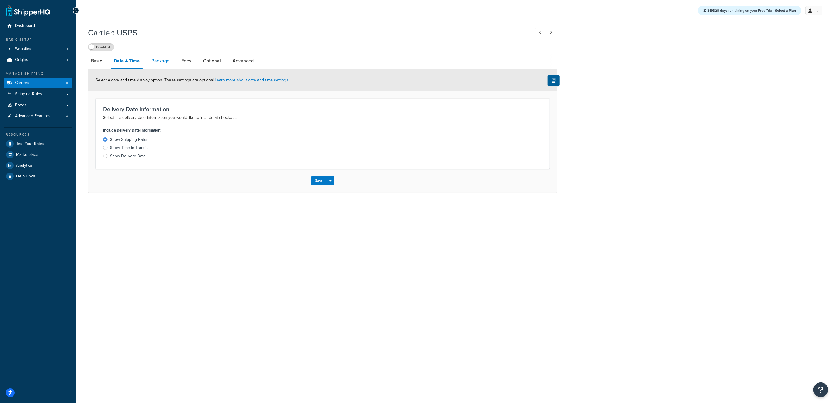
click at [154, 63] on link "Package" at bounding box center [160, 61] width 24 height 14
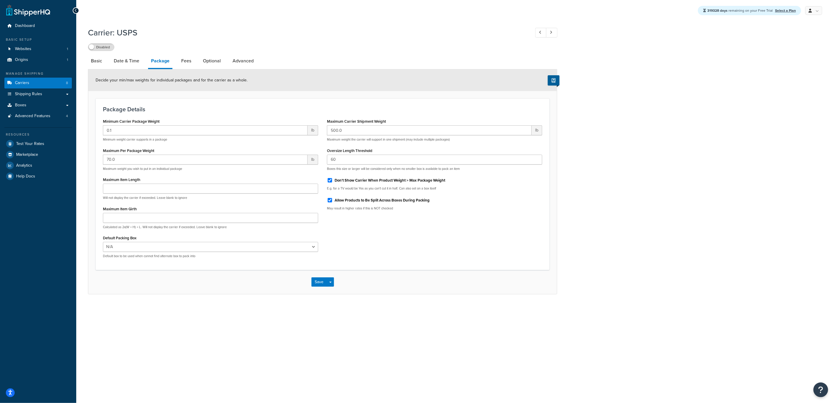
click at [194, 58] on li "Fees" at bounding box center [189, 61] width 22 height 14
click at [188, 59] on link "Fees" at bounding box center [186, 61] width 16 height 14
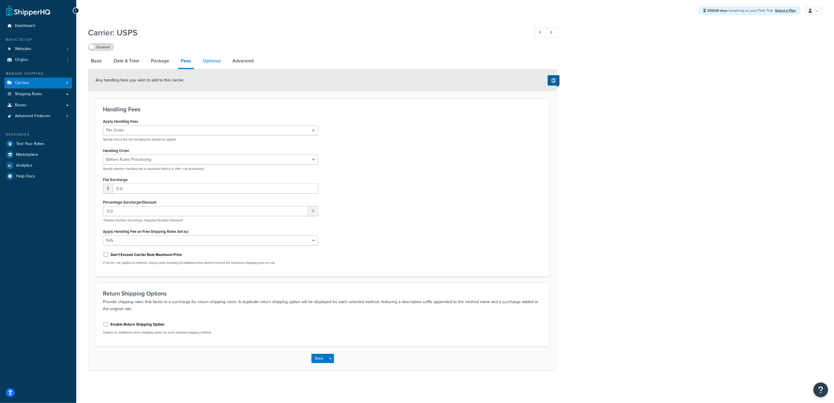
click at [200, 62] on link "Optional" at bounding box center [212, 61] width 24 height 14
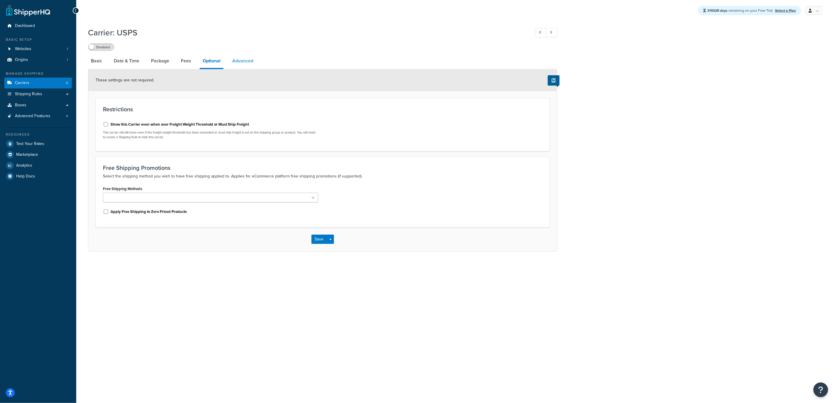
click at [232, 60] on link "Advanced" at bounding box center [242, 61] width 27 height 14
select select "false"
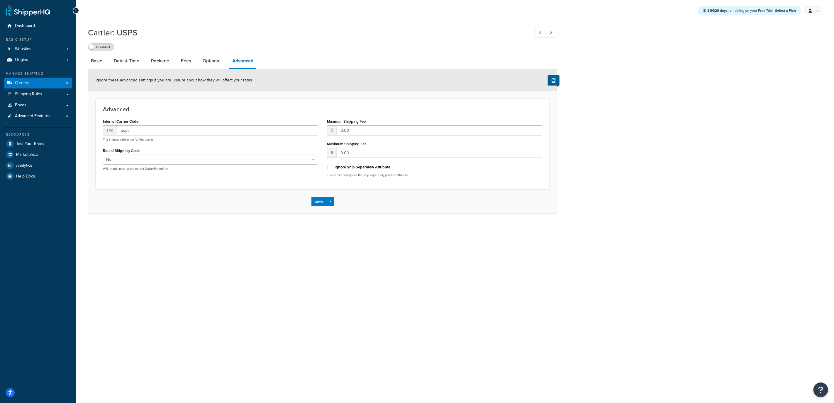
click at [457, 271] on div "319328 days remaining on your Free Trial Select a Plan My Profile Billing Globa…" at bounding box center [454, 201] width 757 height 403
click at [341, 165] on label "Ignore Ship Separately Attribute" at bounding box center [362, 167] width 56 height 5
click at [333, 165] on input "Ignore Ship Separately Attribute" at bounding box center [330, 167] width 6 height 4
click at [341, 166] on label "Ignore Ship Separately Attribute" at bounding box center [362, 167] width 56 height 5
click at [333, 166] on input "Ignore Ship Separately Attribute" at bounding box center [330, 167] width 6 height 4
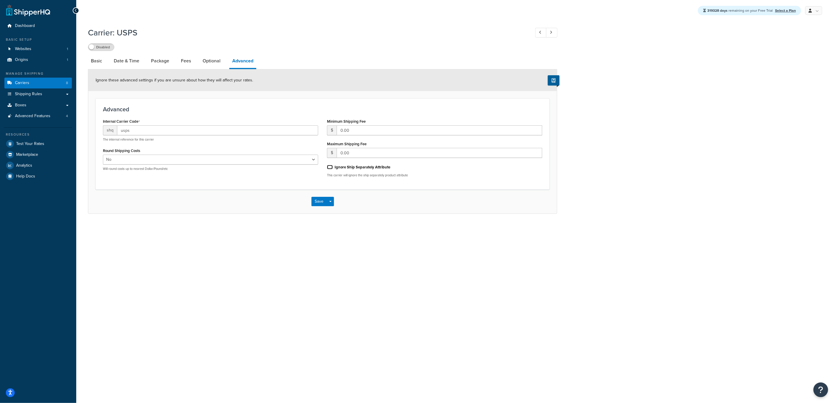
checkbox input "false"
click at [88, 59] on link "Basic" at bounding box center [96, 61] width 17 height 14
select select "usps"
select select "ONLINE"
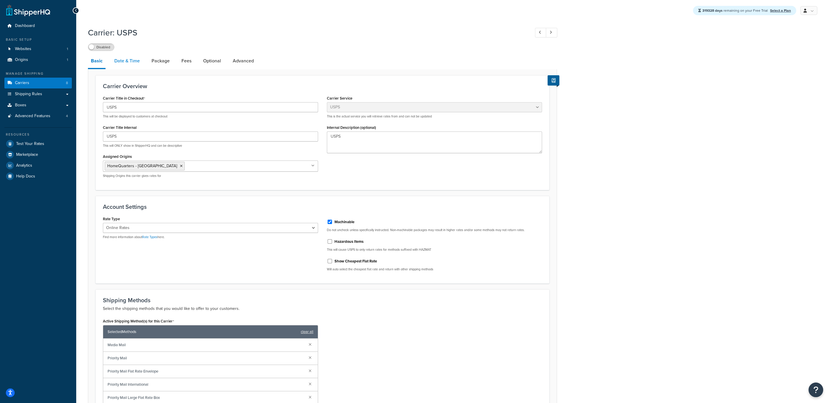
click at [113, 63] on link "Date & Time" at bounding box center [126, 61] width 31 height 14
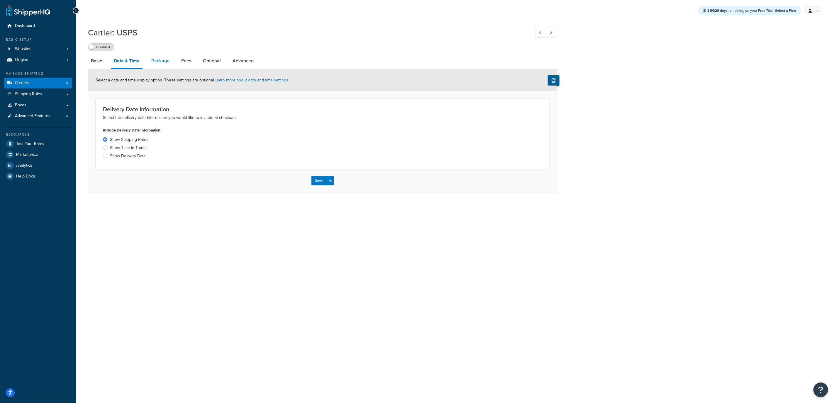
click at [153, 59] on link "Package" at bounding box center [160, 61] width 24 height 14
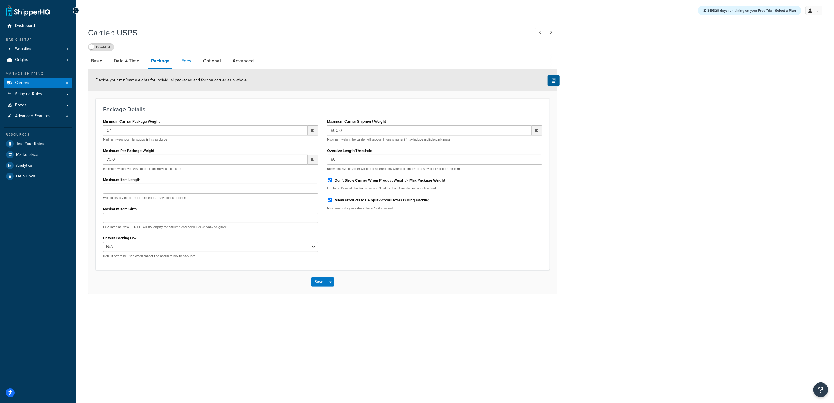
click at [183, 61] on link "Fees" at bounding box center [186, 61] width 16 height 14
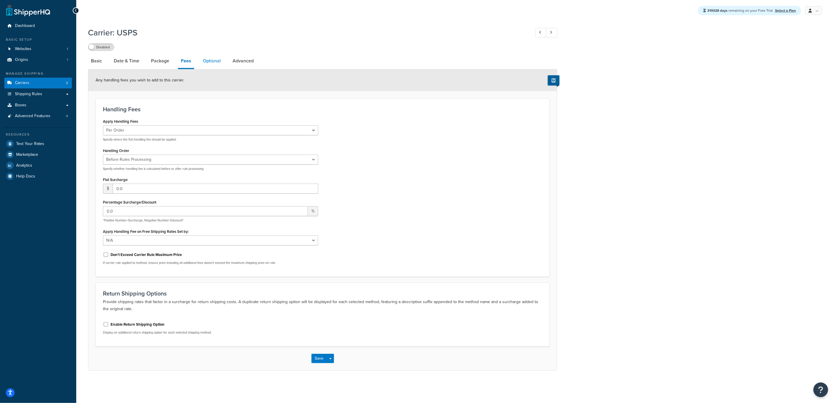
click at [218, 61] on link "Optional" at bounding box center [212, 61] width 24 height 14
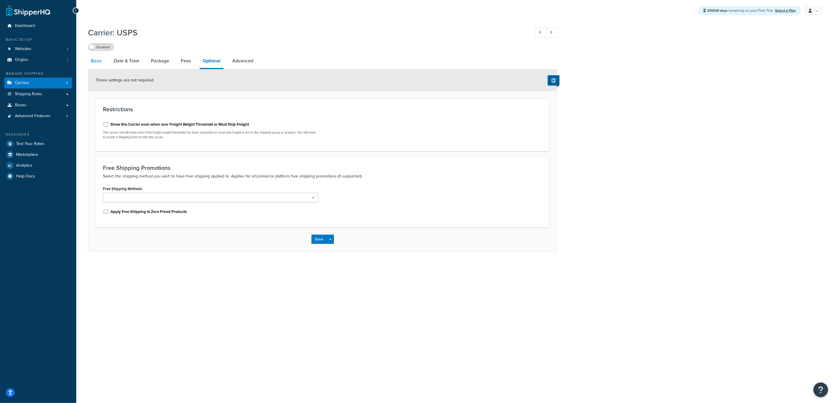
click at [96, 61] on link "Basic" at bounding box center [96, 61] width 17 height 14
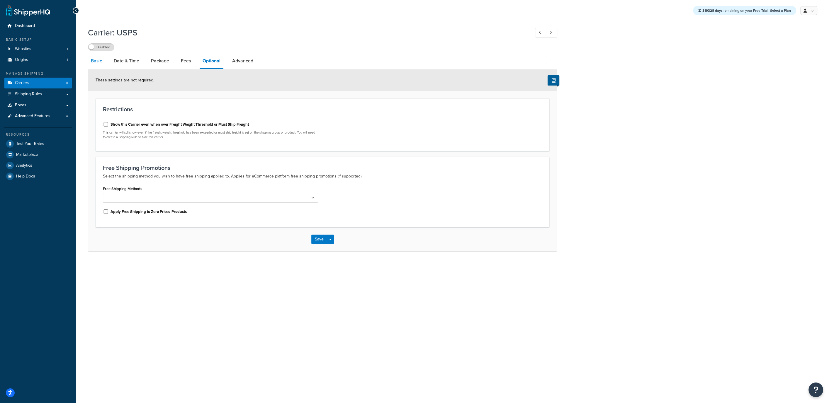
select select "usps"
select select "ONLINE"
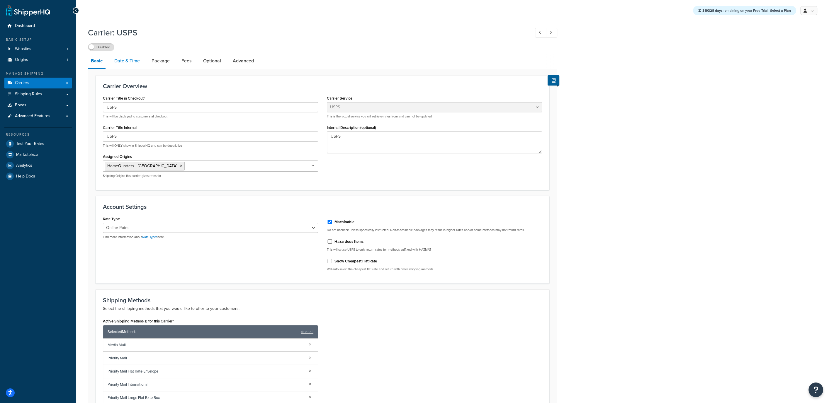
click at [116, 55] on link "Date & Time" at bounding box center [126, 61] width 31 height 14
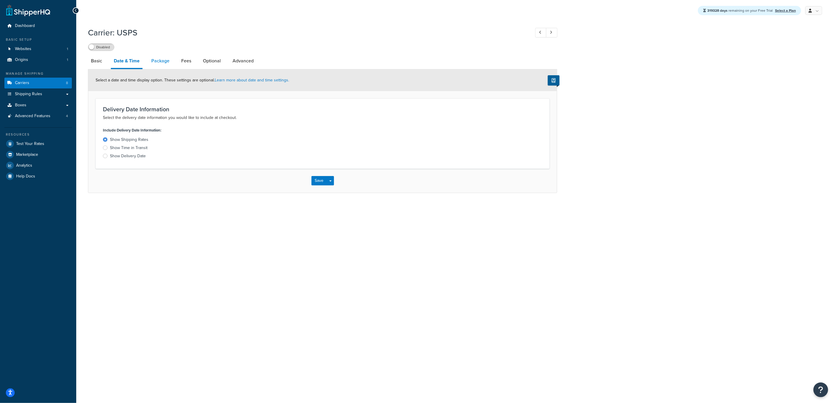
click at [166, 60] on link "Package" at bounding box center [160, 61] width 24 height 14
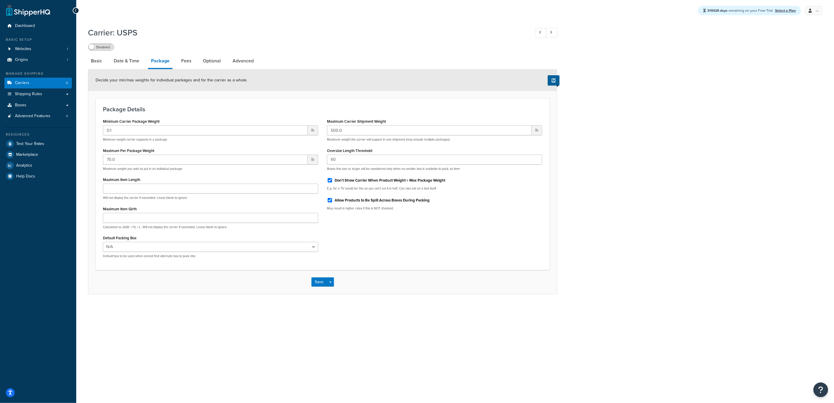
click at [195, 60] on li "Fees" at bounding box center [189, 61] width 22 height 14
click at [225, 61] on li "Optional" at bounding box center [215, 61] width 30 height 14
click at [209, 63] on link "Optional" at bounding box center [212, 61] width 24 height 14
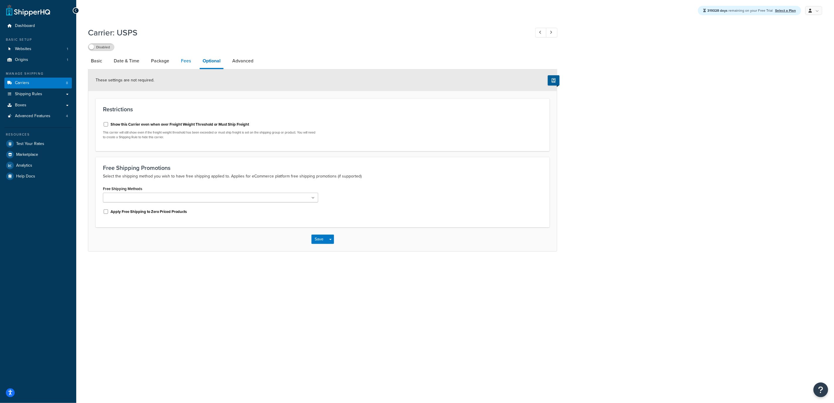
click at [187, 63] on link "Fees" at bounding box center [186, 61] width 16 height 14
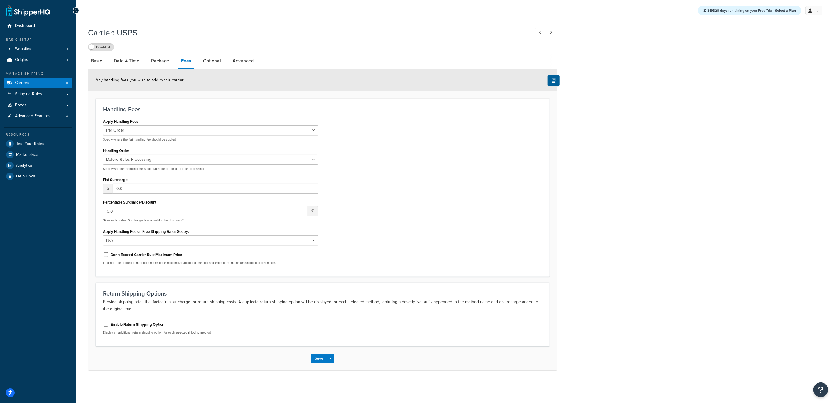
click at [115, 105] on div "Handling Fees Apply Handling Fees Per Order Per Item Per Package Specify where …" at bounding box center [323, 187] width 454 height 178
click at [101, 64] on link "Basic" at bounding box center [96, 61] width 17 height 14
select select "usps"
select select "ONLINE"
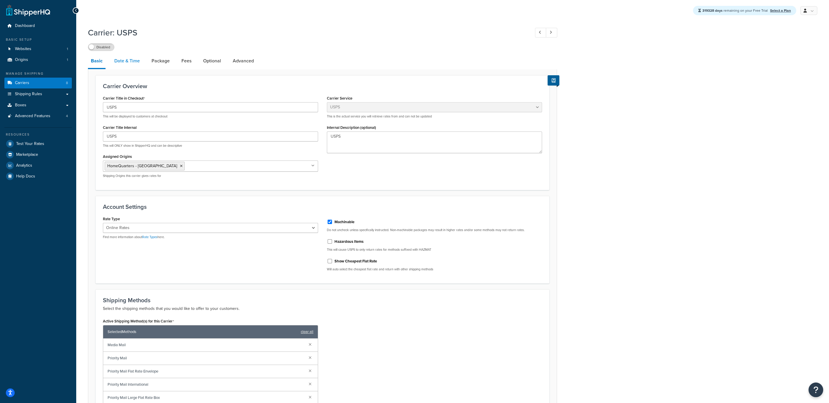
click at [130, 63] on link "Date & Time" at bounding box center [126, 61] width 31 height 14
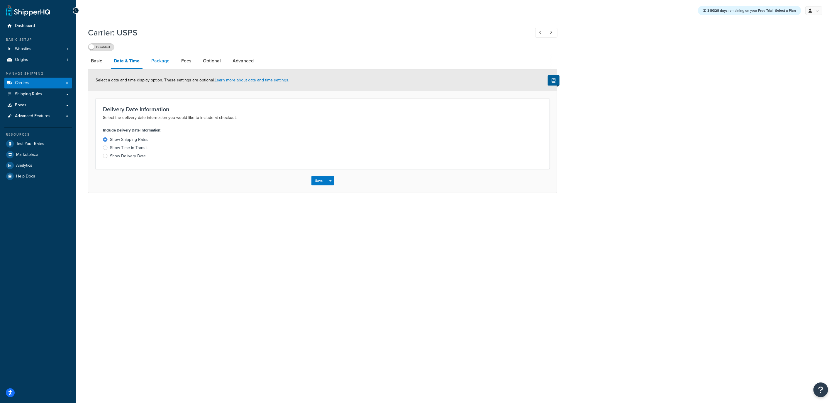
click at [149, 60] on link "Package" at bounding box center [160, 61] width 24 height 14
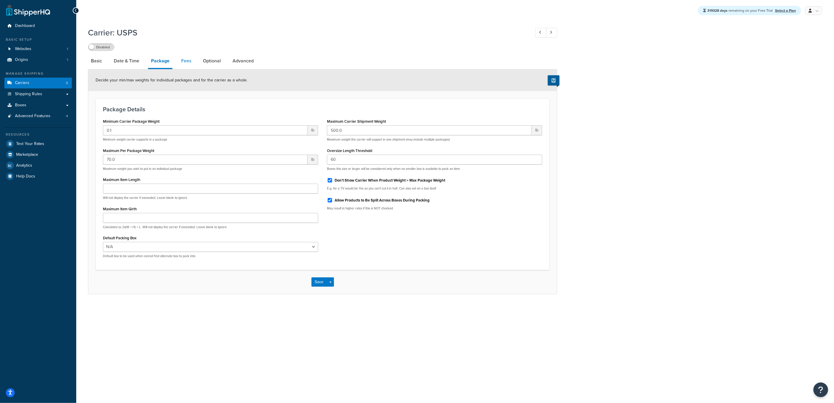
click at [189, 64] on link "Fees" at bounding box center [186, 61] width 16 height 14
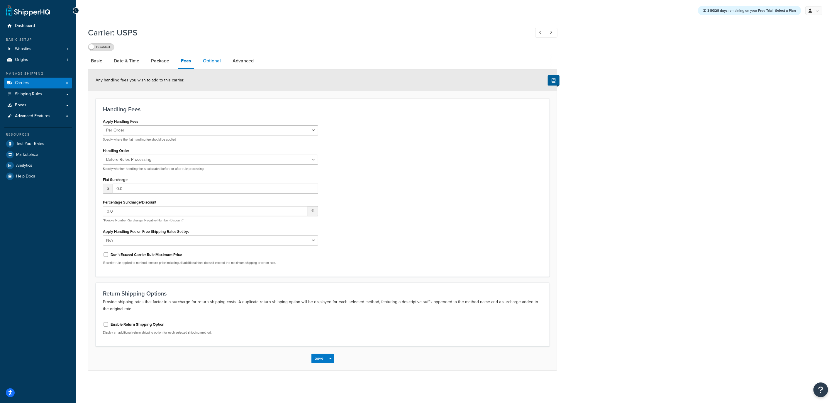
click at [218, 62] on link "Optional" at bounding box center [212, 61] width 24 height 14
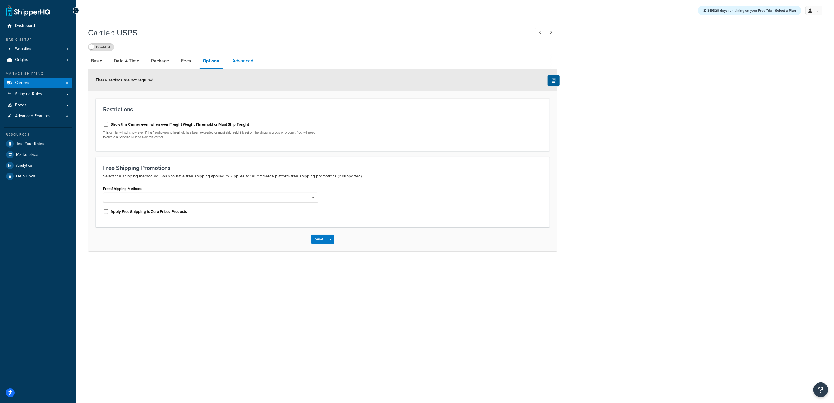
click at [248, 59] on link "Advanced" at bounding box center [242, 61] width 27 height 14
select select "false"
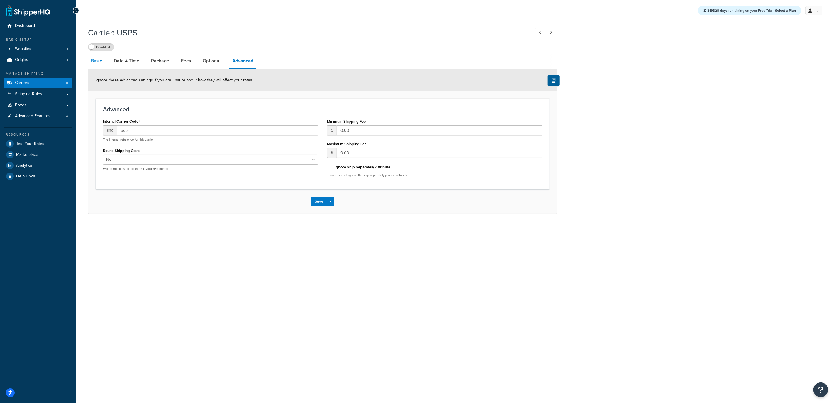
click at [98, 66] on link "Basic" at bounding box center [96, 61] width 17 height 14
select select "usps"
select select "ONLINE"
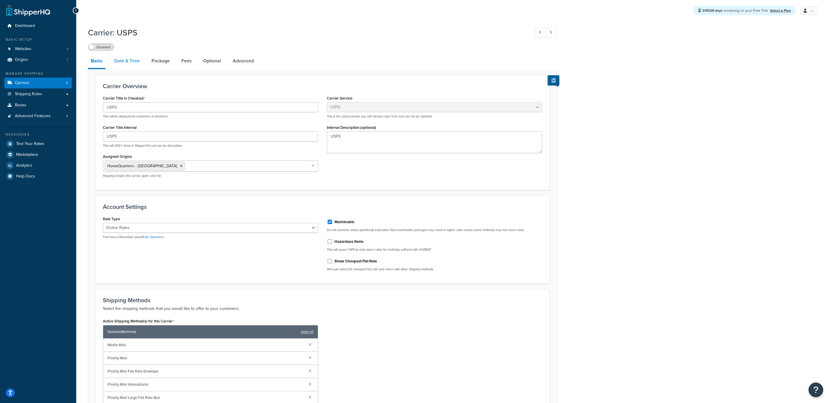
click at [136, 61] on link "Date & Time" at bounding box center [126, 61] width 31 height 14
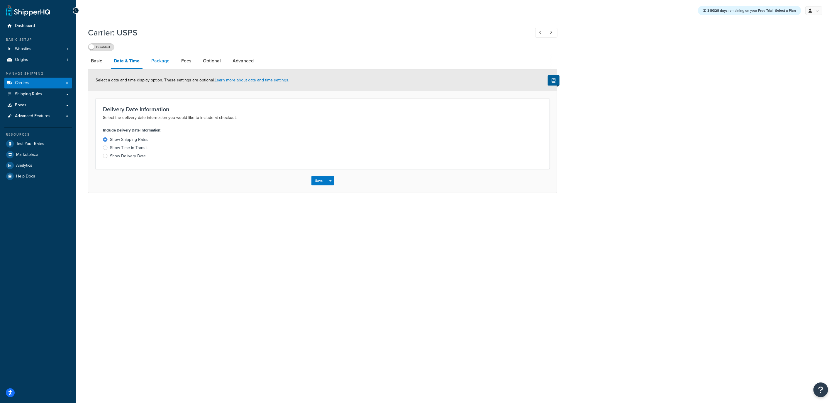
click at [162, 59] on link "Package" at bounding box center [160, 61] width 24 height 14
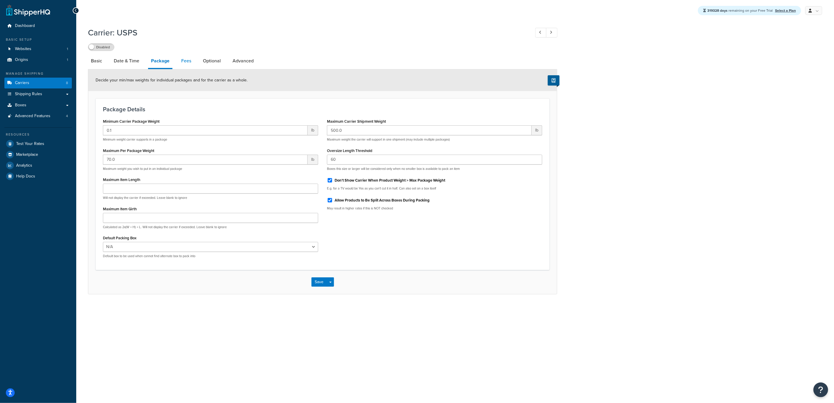
click at [190, 59] on link "Fees" at bounding box center [186, 61] width 16 height 14
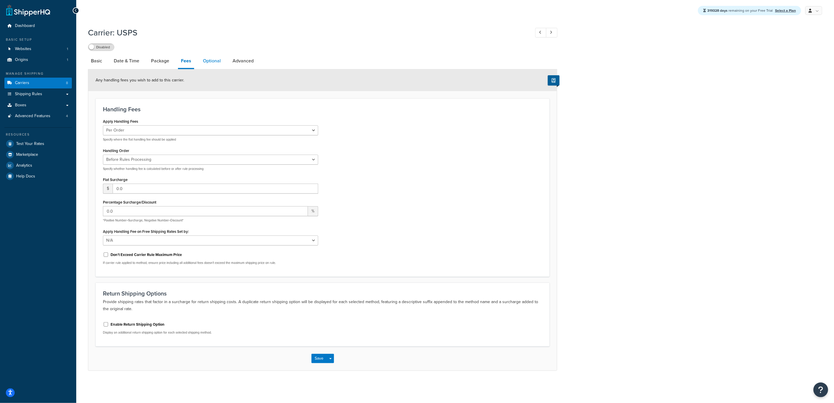
click at [219, 60] on link "Optional" at bounding box center [212, 61] width 24 height 14
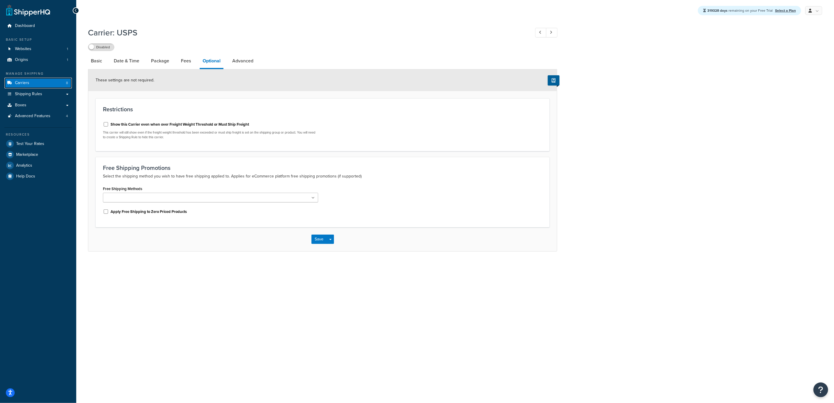
click at [39, 84] on link "Carriers 8" at bounding box center [37, 83] width 67 height 11
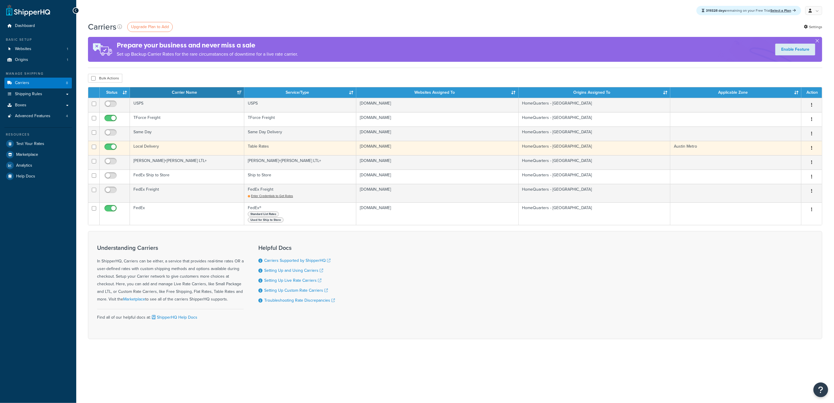
click at [161, 148] on td "Local Delivery" at bounding box center [187, 148] width 114 height 14
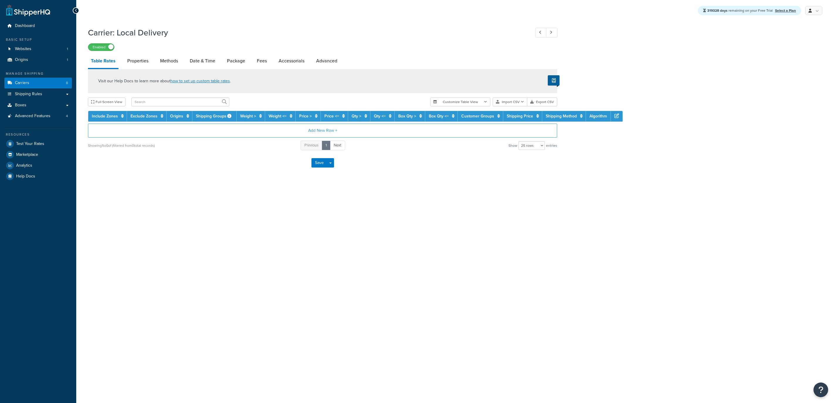
select select "25"
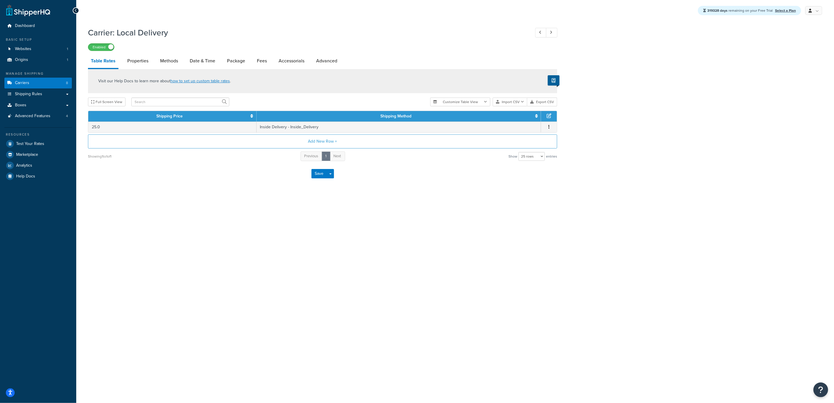
click at [139, 238] on div "319328 days remaining on your Free Trial Select a Plan My Profile Billing Globa…" at bounding box center [454, 201] width 757 height 403
click at [786, 67] on span "Logout" at bounding box center [786, 70] width 11 height 6
